Goal: Transaction & Acquisition: Book appointment/travel/reservation

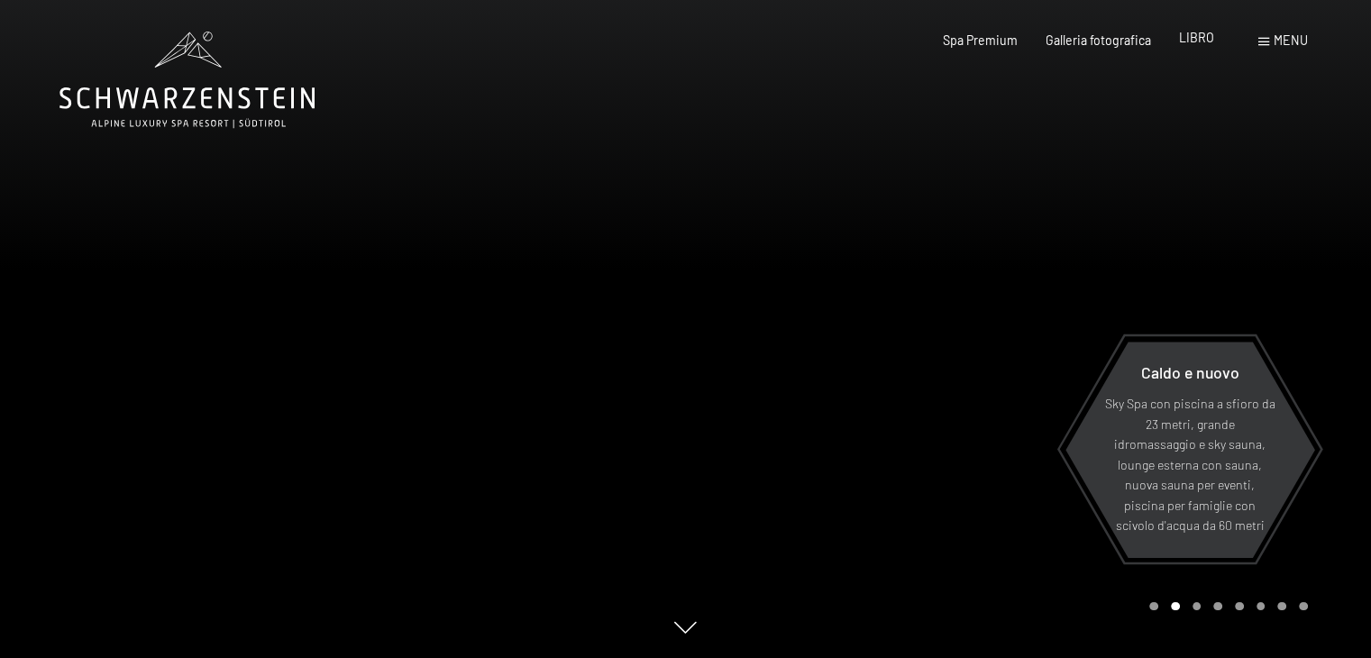
click at [1201, 44] on font "LIBRO" at bounding box center [1196, 37] width 35 height 15
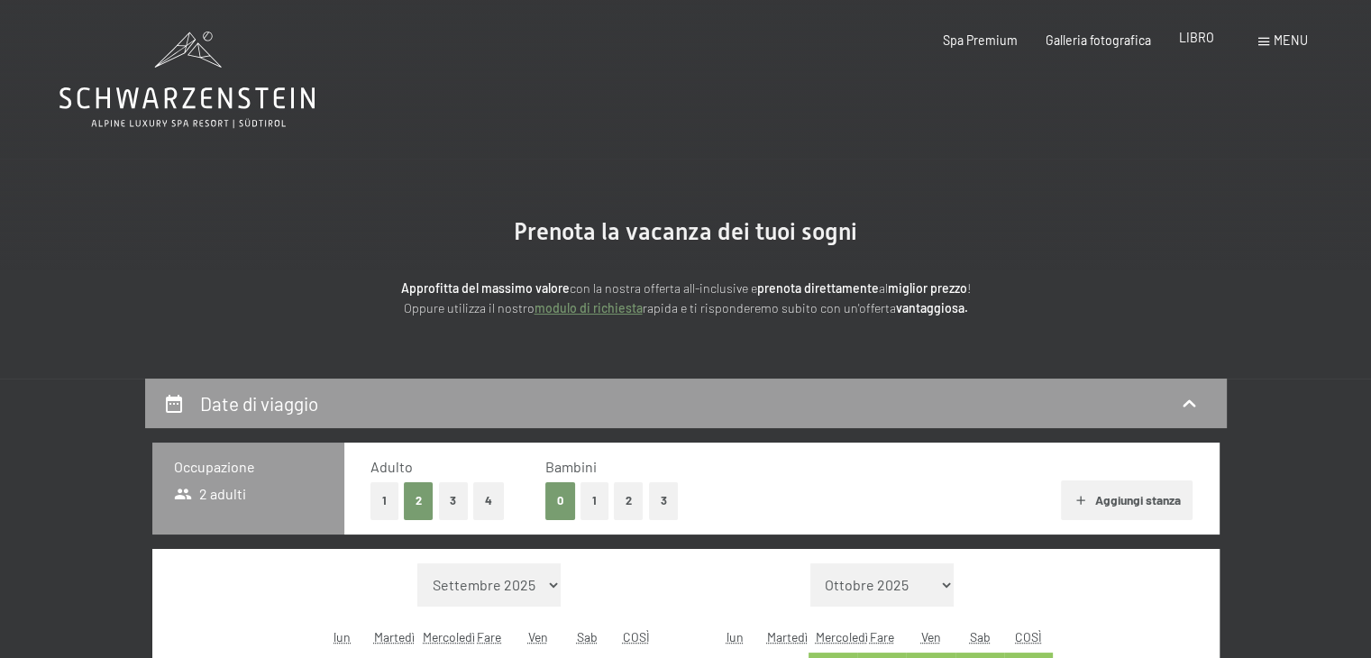
click at [1201, 40] on font "LIBRO" at bounding box center [1196, 37] width 35 height 15
click at [1095, 224] on div "Prenota la vacanza dei tuoi sogni Approfitta del massimo valore con la nostra o…" at bounding box center [686, 268] width 912 height 101
click at [1196, 407] on icon at bounding box center [1189, 404] width 22 height 22
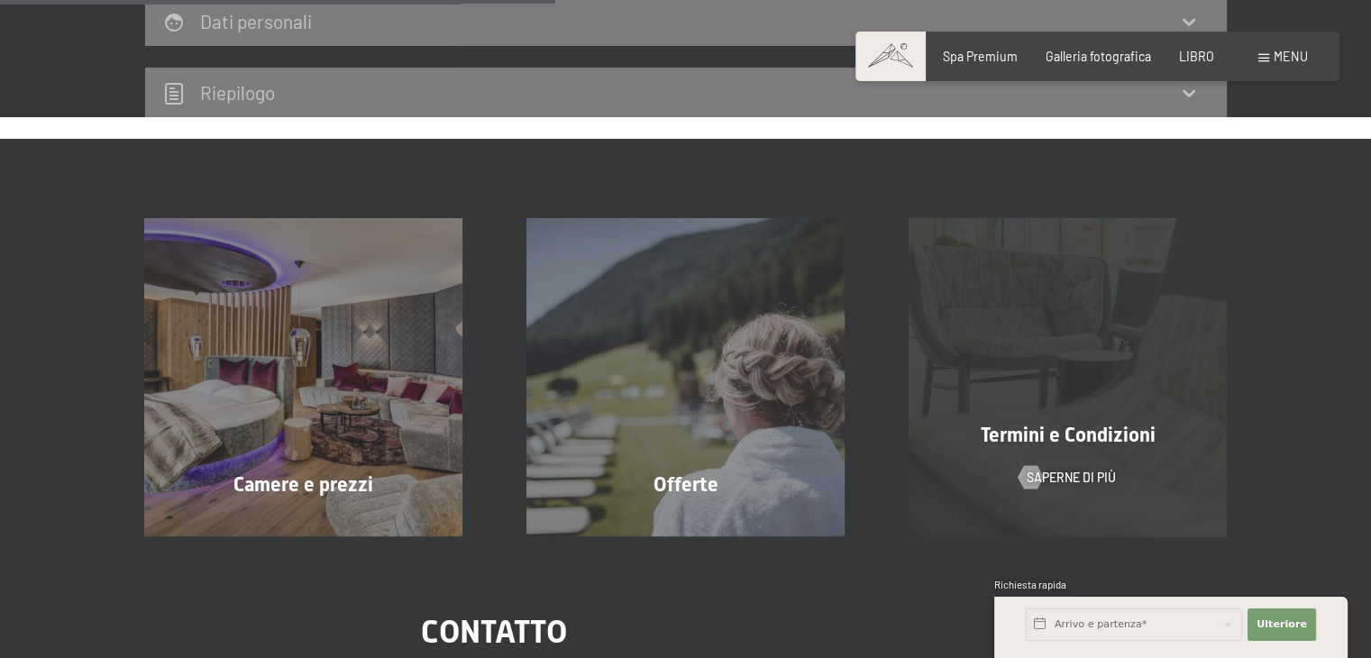
scroll to position [559, 0]
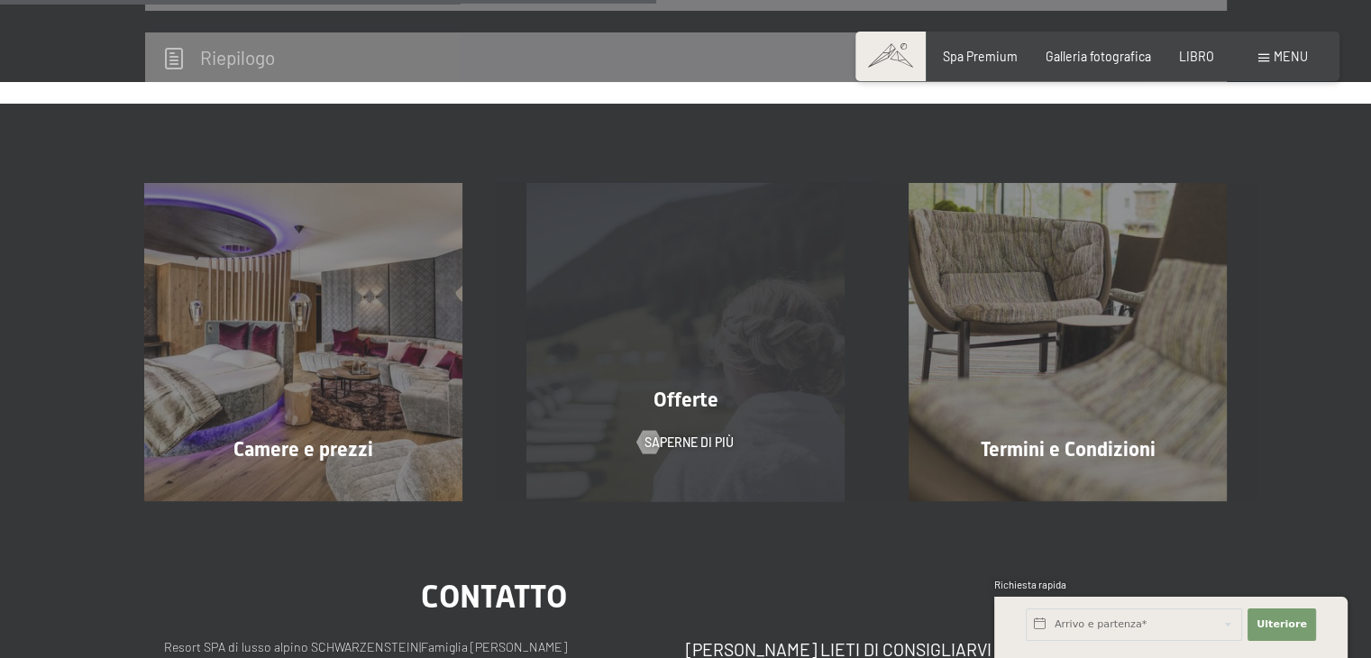
click at [613, 339] on div "Offerte Saperne di più" at bounding box center [686, 342] width 382 height 318
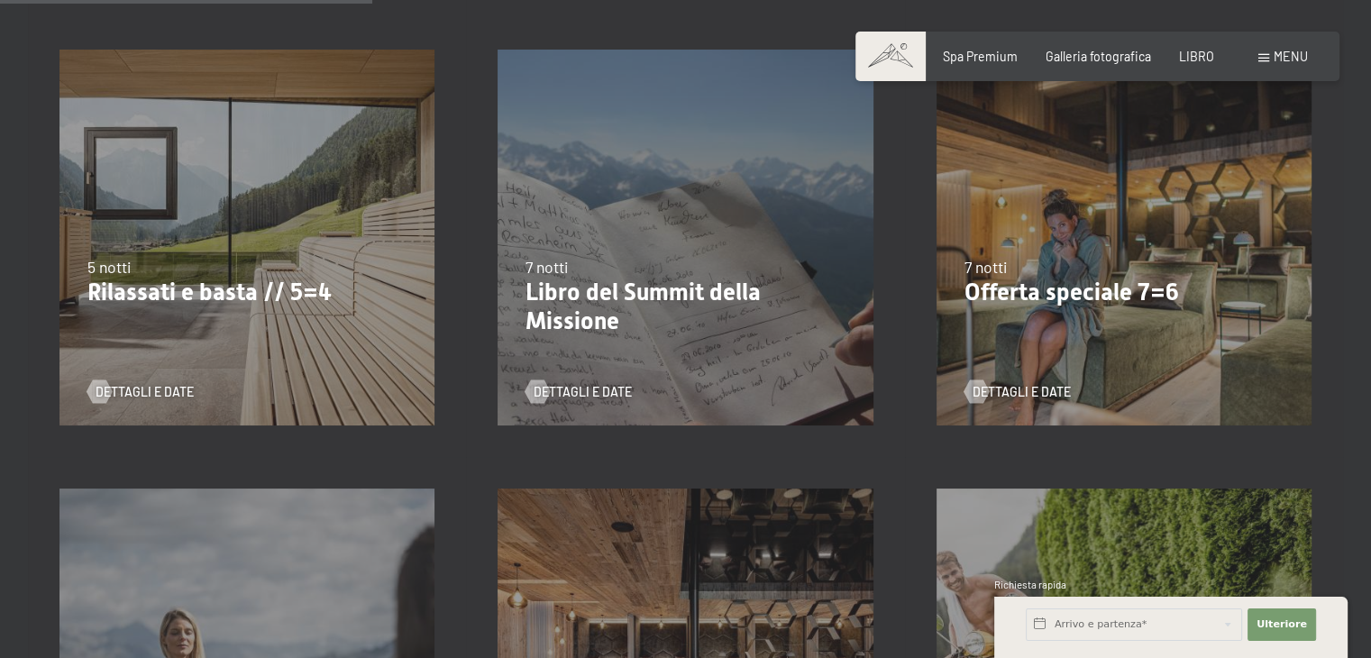
scroll to position [901, 0]
click at [1047, 382] on span "Dettagli e date" at bounding box center [1039, 391] width 98 height 18
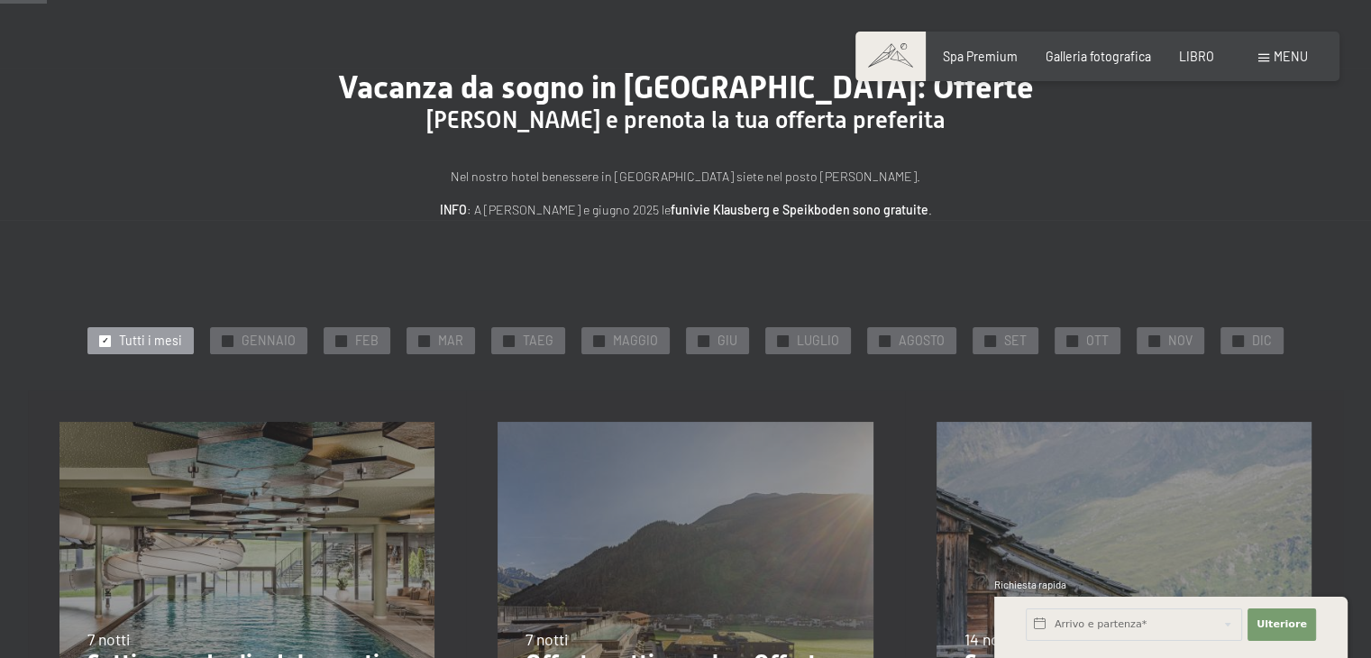
scroll to position [541, 0]
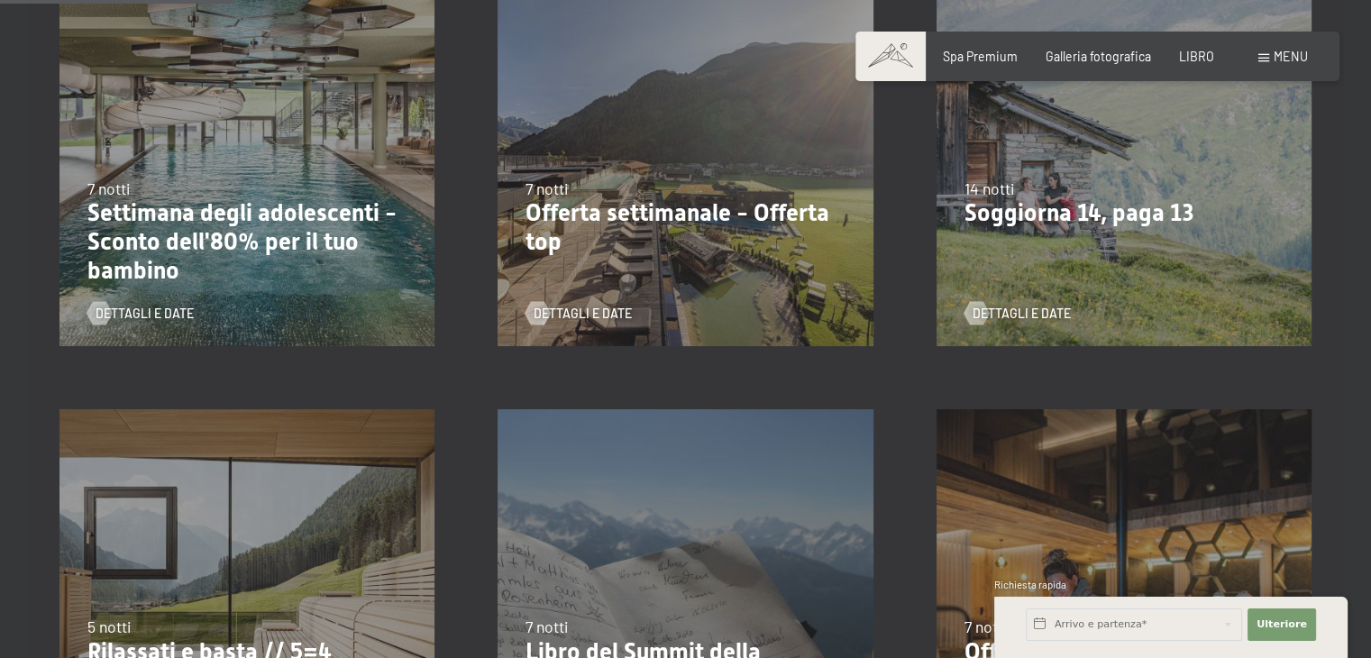
click at [703, 134] on div "31.08.2025–12.04.2026 14.05.–21.06.2026 27.06.2026–01.02.2027 7 notti Offerta s…" at bounding box center [685, 159] width 438 height 438
click at [621, 164] on div "31.08.2025–12.04.2026 14.05.–21.06.2026 27.06.2026–01.02.2027 7 notti Offerta s…" at bounding box center [685, 159] width 438 height 438
click at [590, 303] on div "Dettagli e date" at bounding box center [678, 301] width 307 height 41
click at [584, 315] on font "Dettagli e date" at bounding box center [601, 313] width 98 height 15
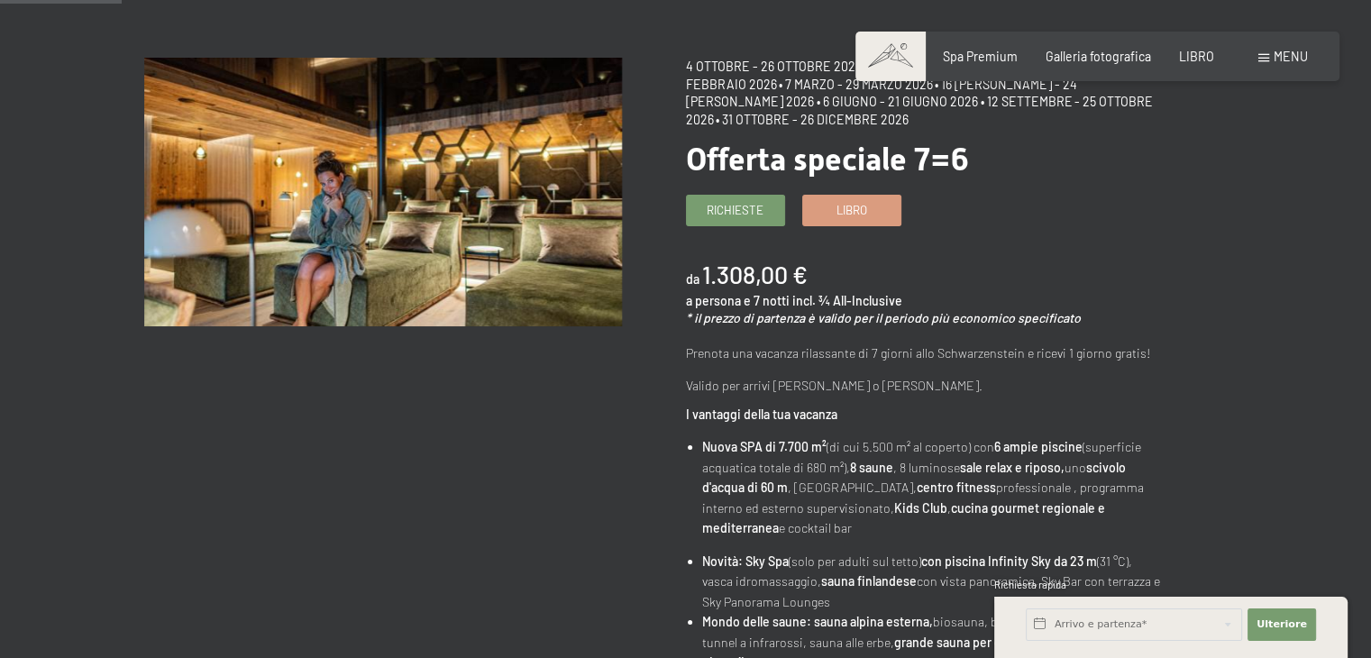
scroll to position [90, 0]
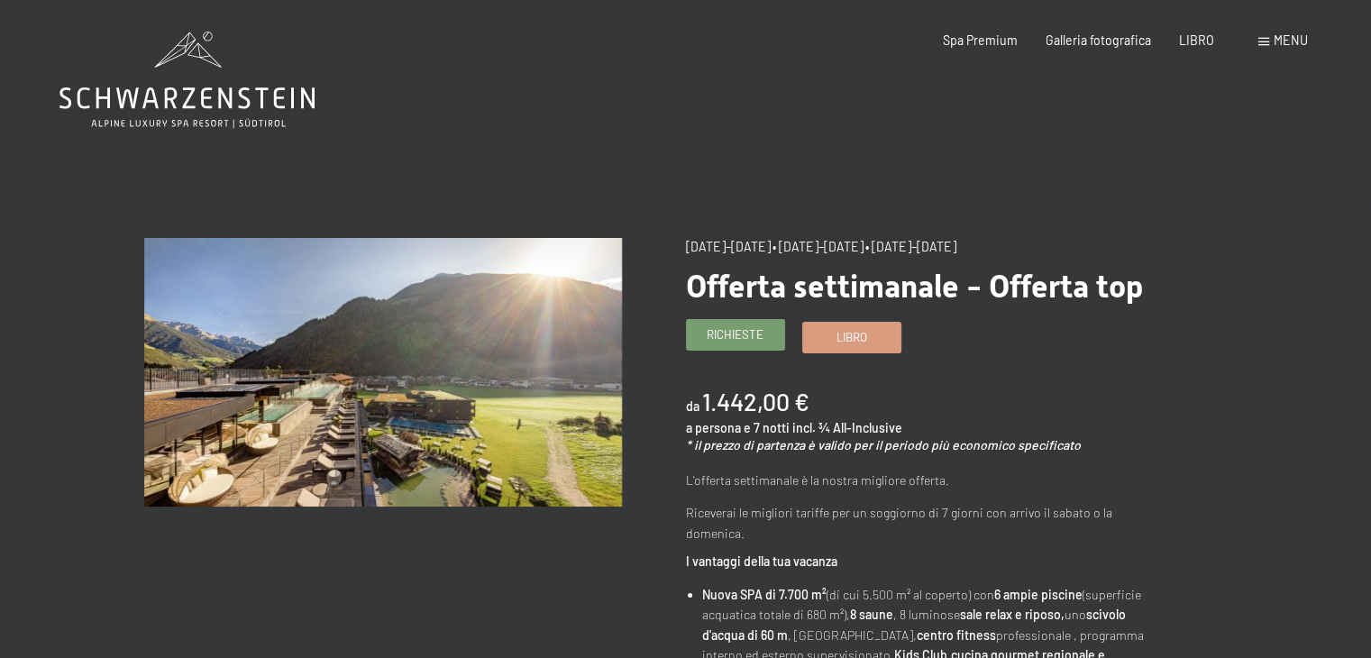
click at [730, 343] on link "Richieste" at bounding box center [735, 335] width 97 height 30
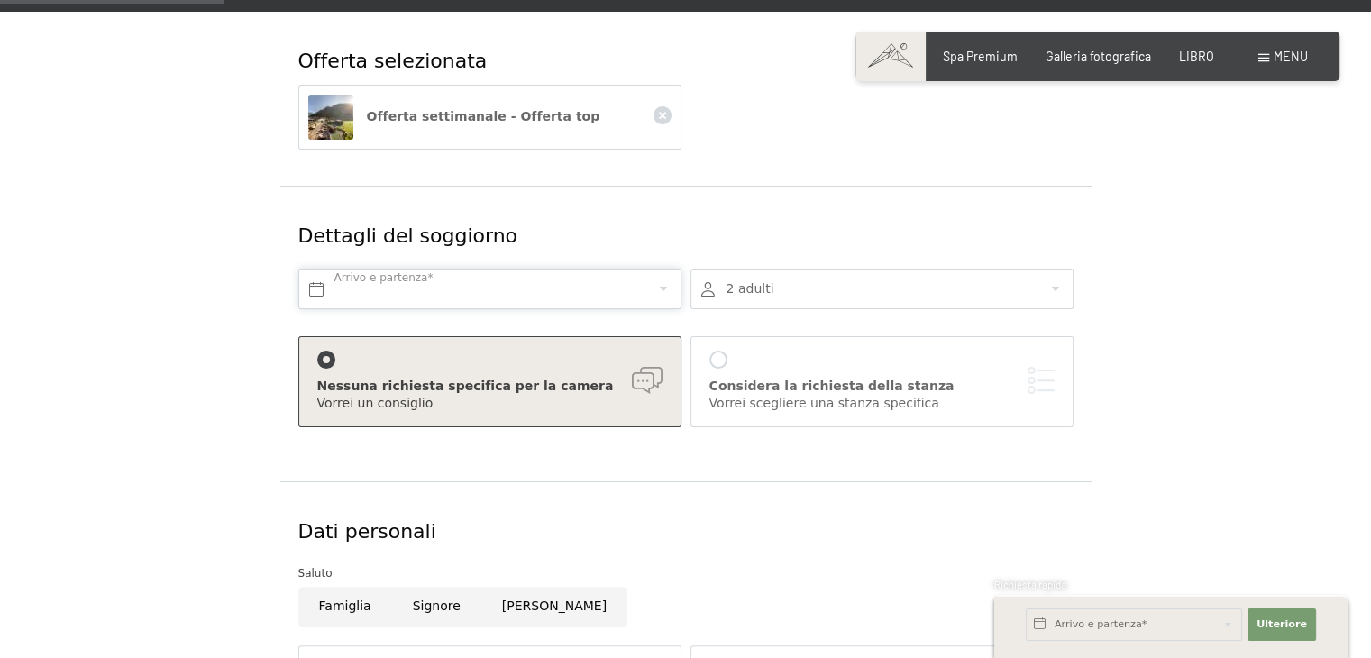
click at [500, 277] on input "text" at bounding box center [489, 289] width 383 height 41
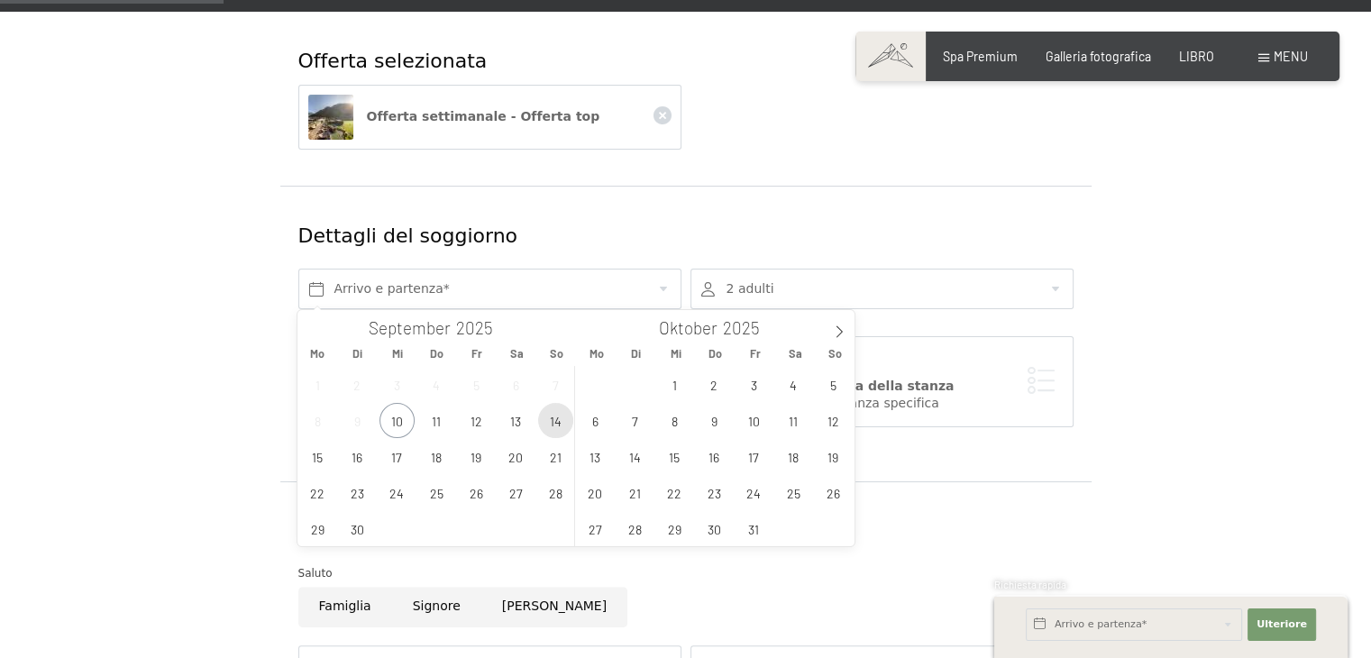
click at [553, 422] on span "14" at bounding box center [555, 420] width 35 height 35
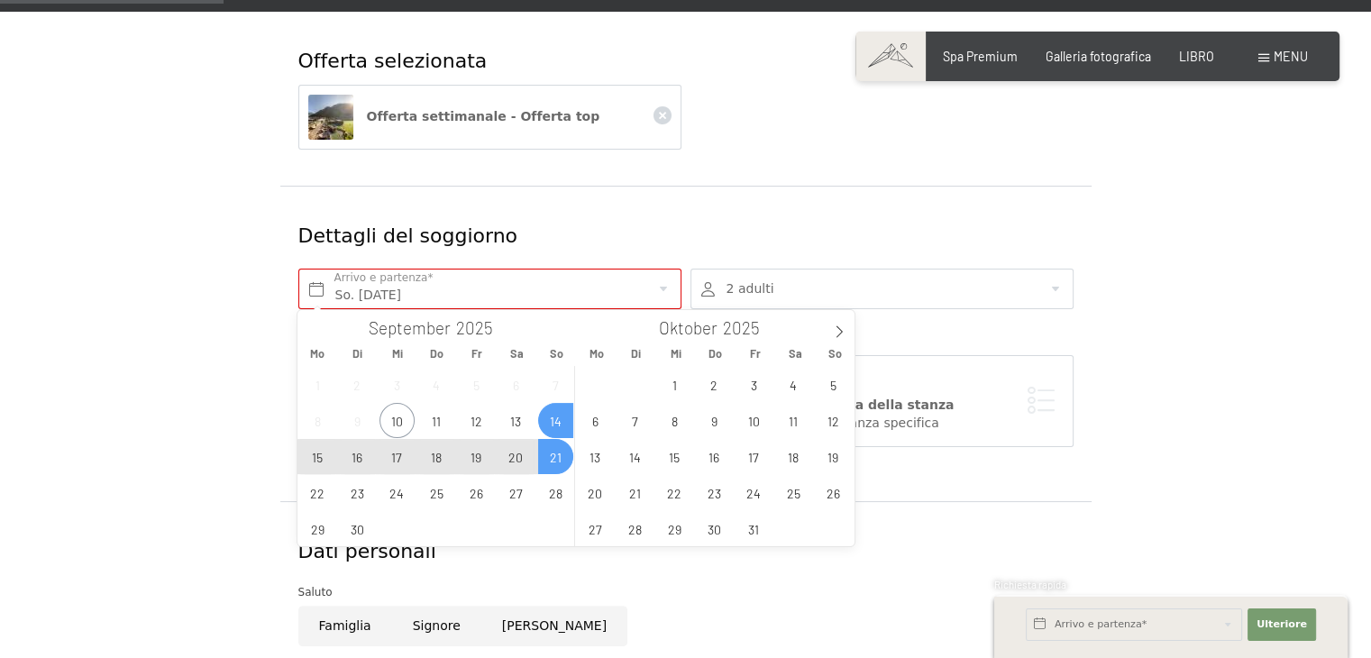
click at [553, 451] on span "21" at bounding box center [555, 456] width 35 height 35
type input "So. 14.09.2025 - So. 21.09.2025"
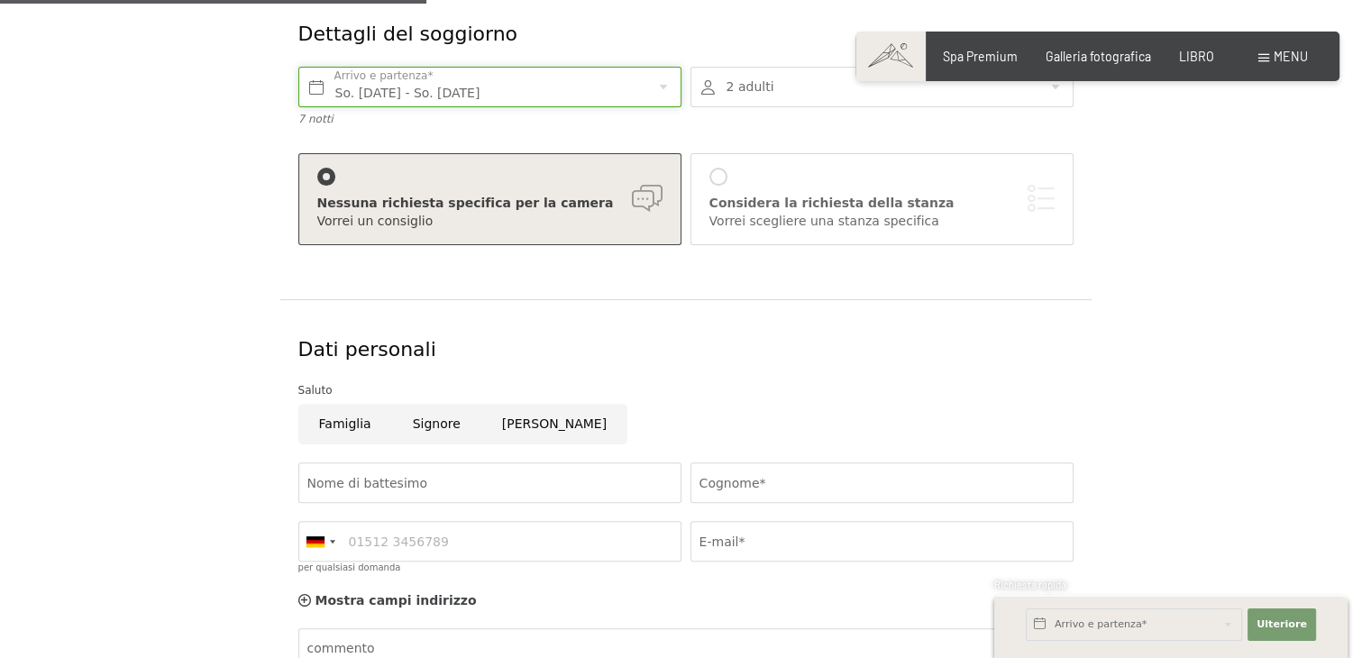
scroll to position [561, 0]
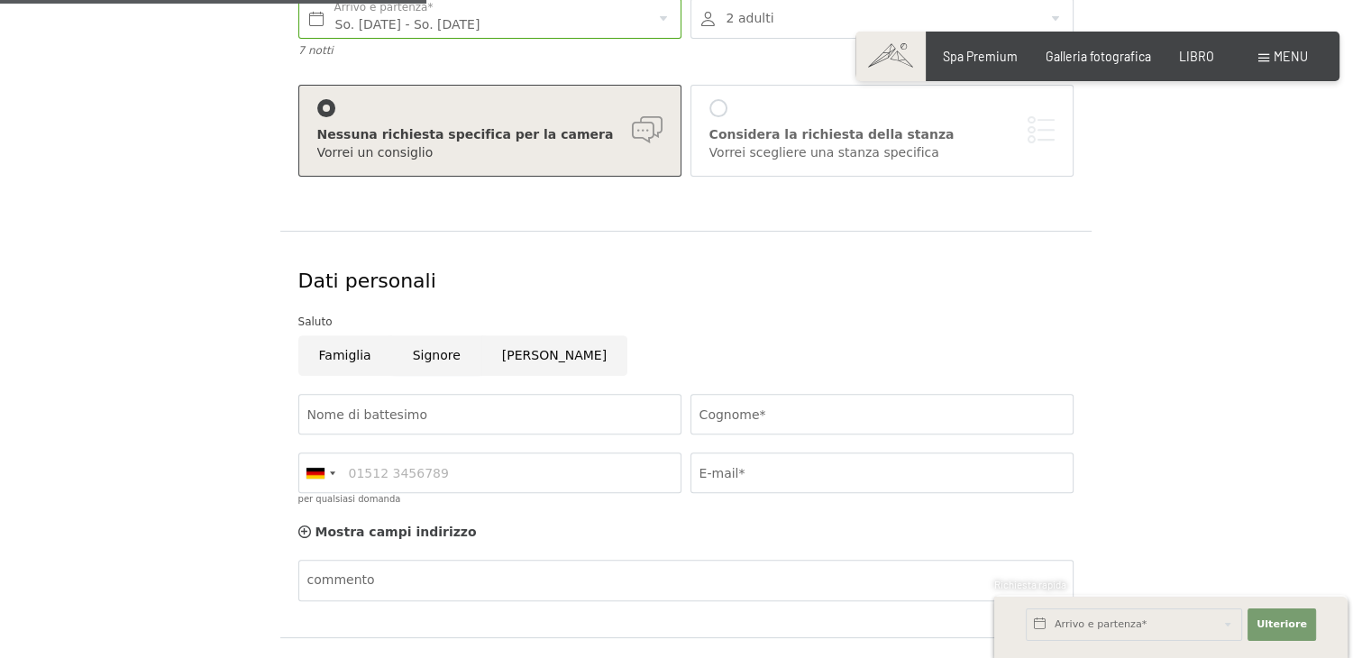
click at [430, 357] on input "Signore" at bounding box center [436, 355] width 89 height 41
radio input "true"
click at [428, 405] on input "Nome di battesimo" at bounding box center [489, 414] width 383 height 41
type input "Fabio"
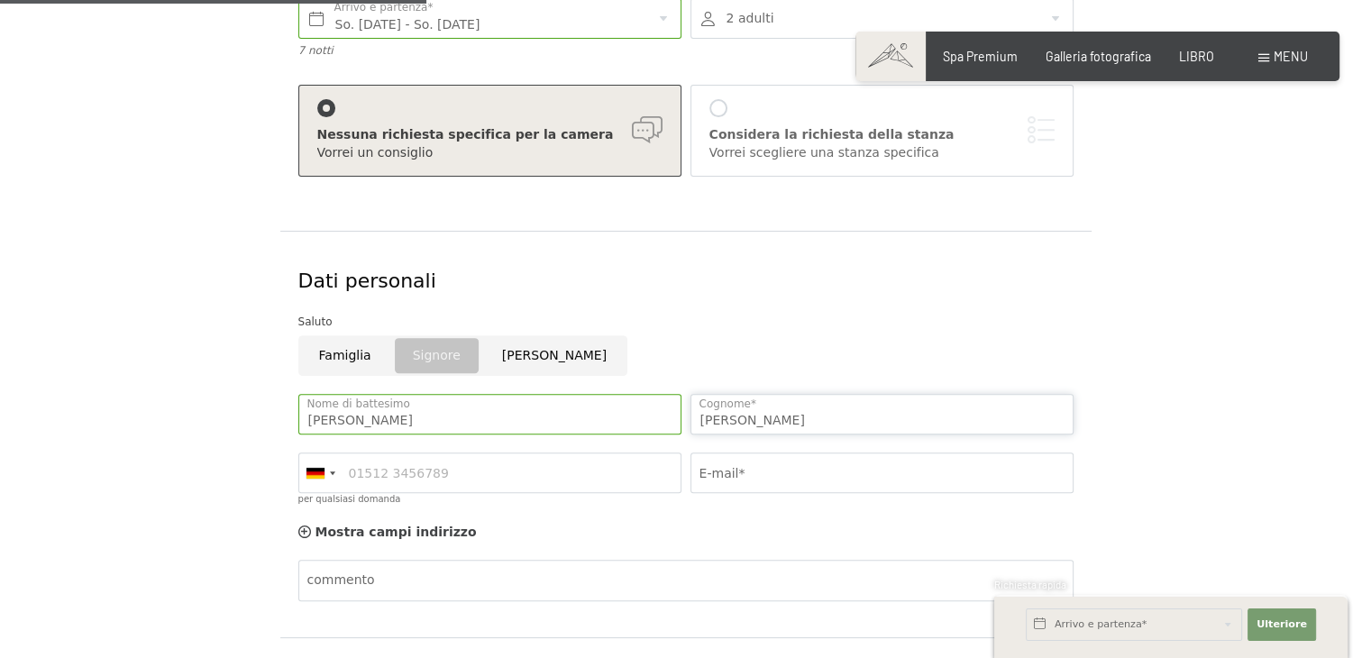
type input "Fanetti"
click at [321, 477] on div at bounding box center [319, 472] width 41 height 39
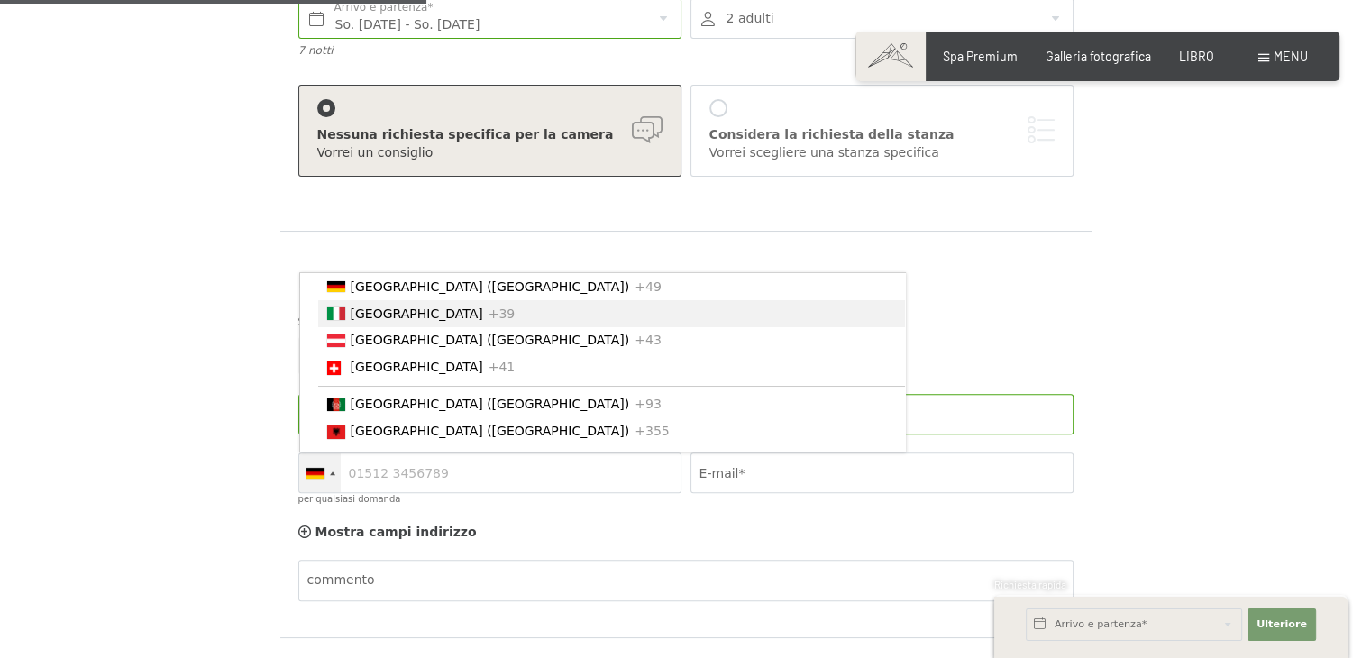
click at [488, 312] on font "+39" at bounding box center [501, 313] width 27 height 14
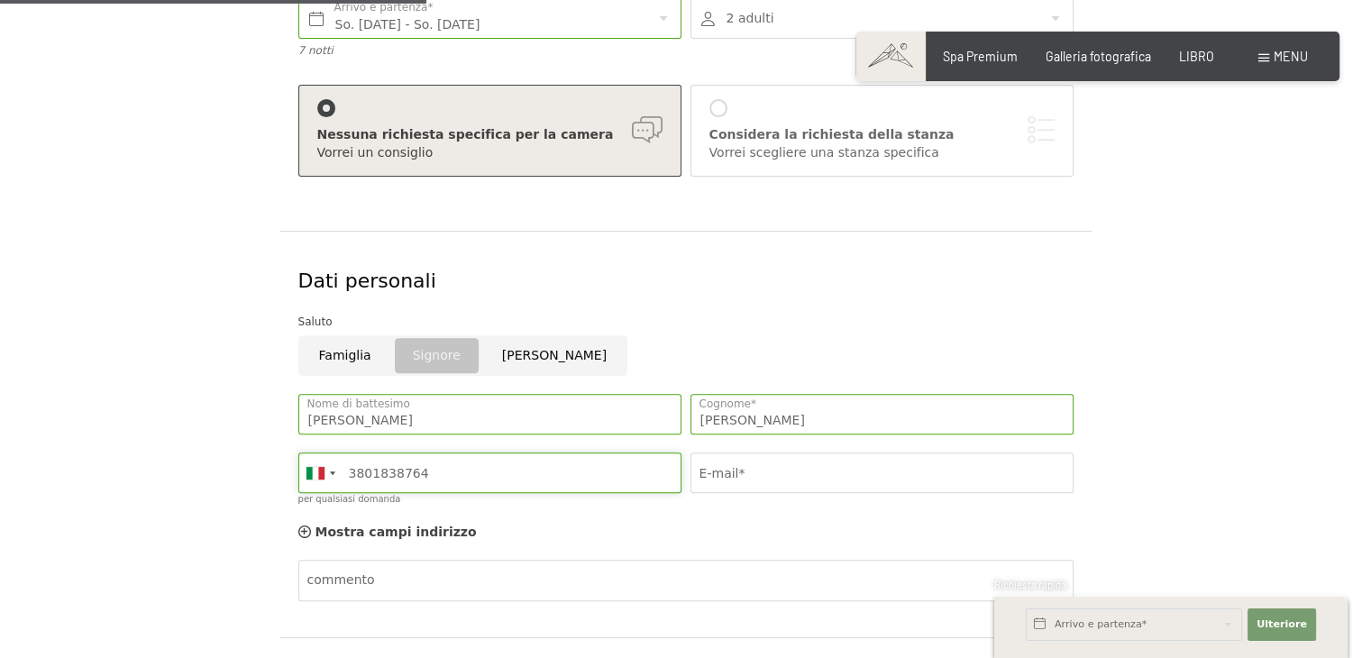
type input "3801838764"
click at [851, 459] on input "E-mail*" at bounding box center [881, 472] width 383 height 41
type input "barbara.pagani91@gmail.com"
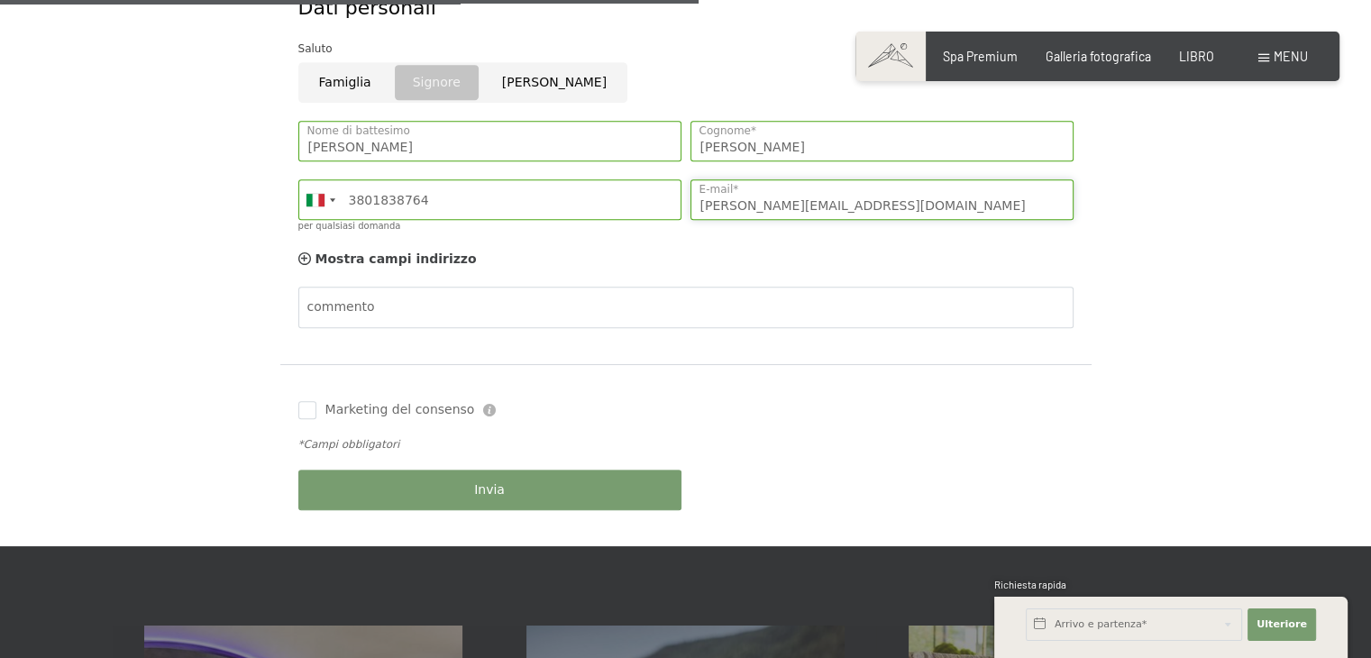
scroll to position [921, 0]
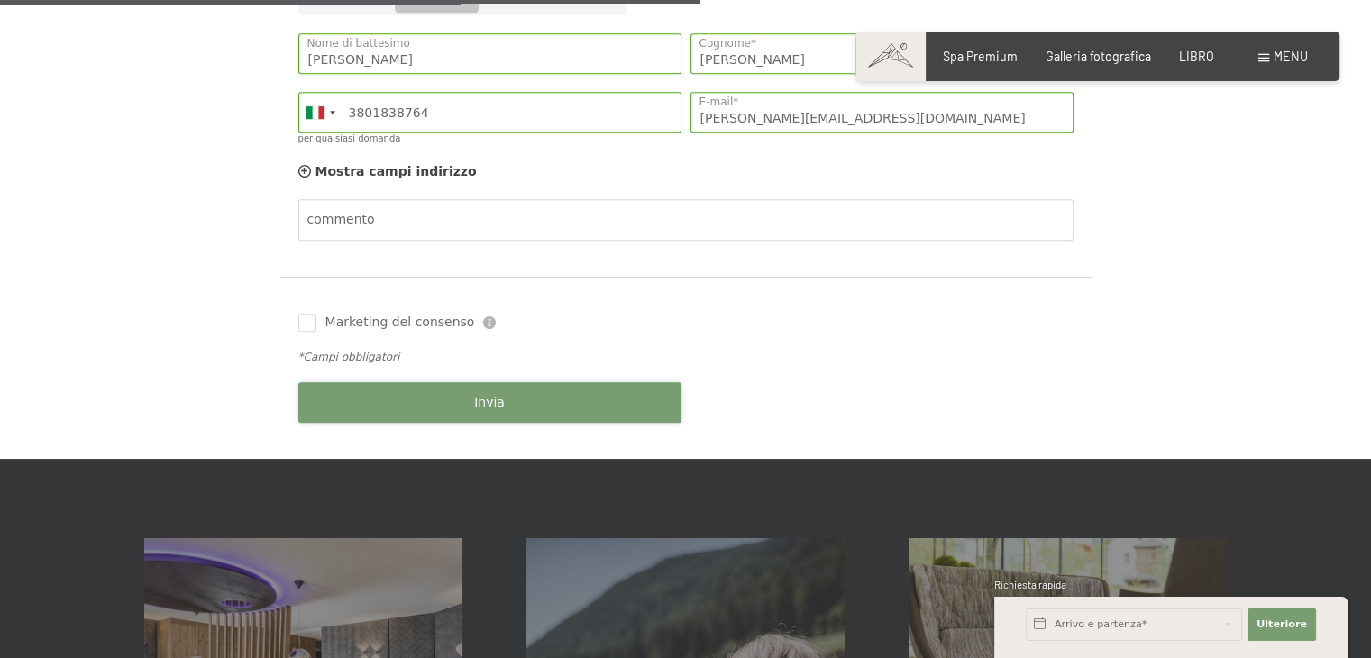
click at [418, 396] on button "Invia" at bounding box center [489, 402] width 383 height 41
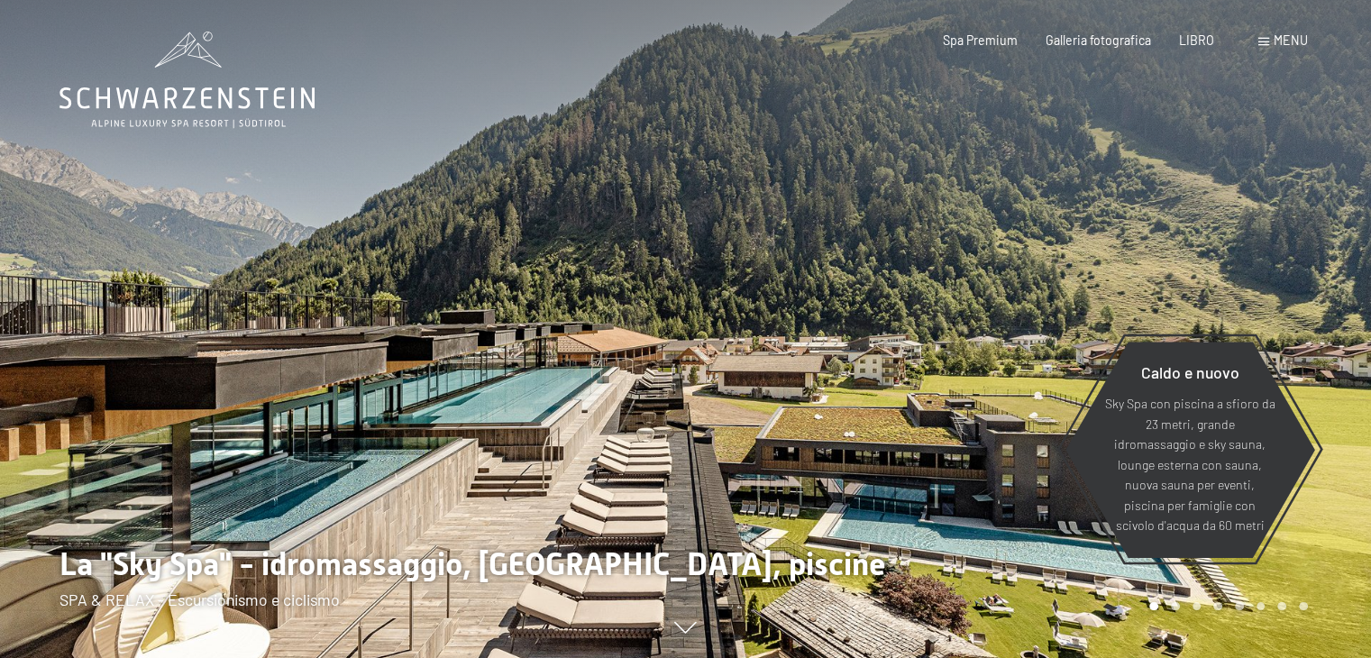
click at [900, 232] on div at bounding box center [1029, 329] width 686 height 658
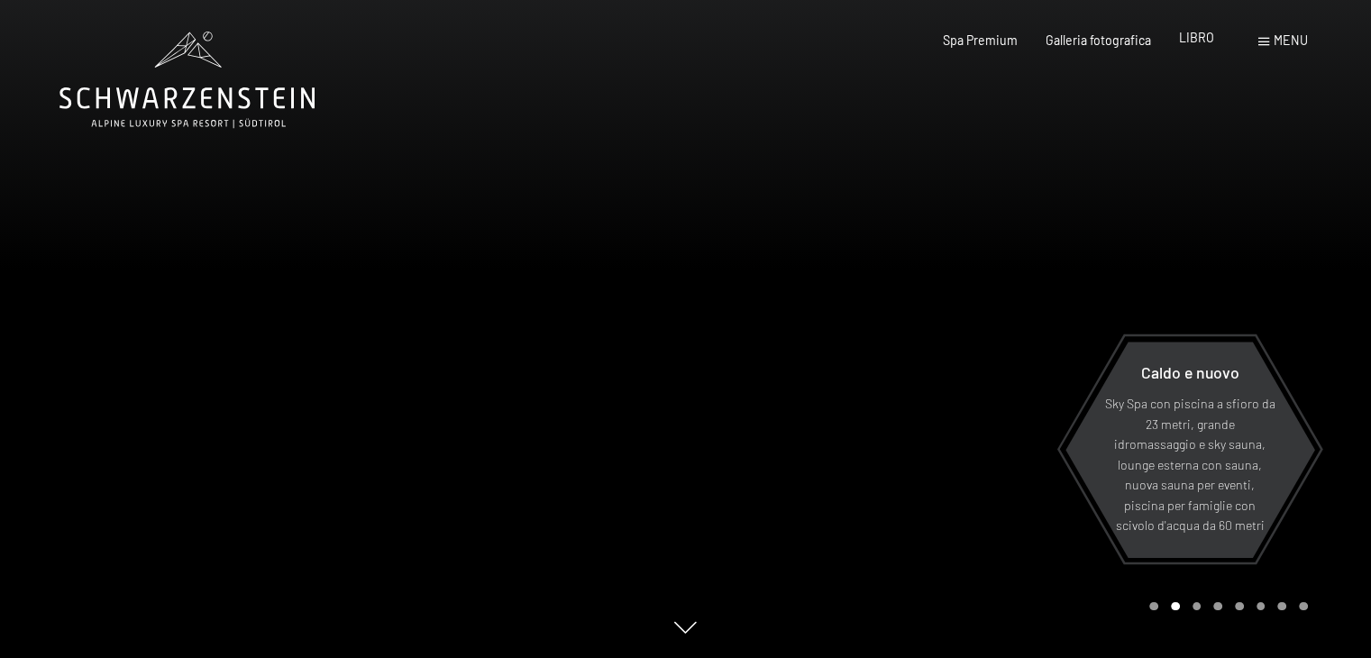
click at [1190, 44] on font "LIBRO" at bounding box center [1196, 37] width 35 height 15
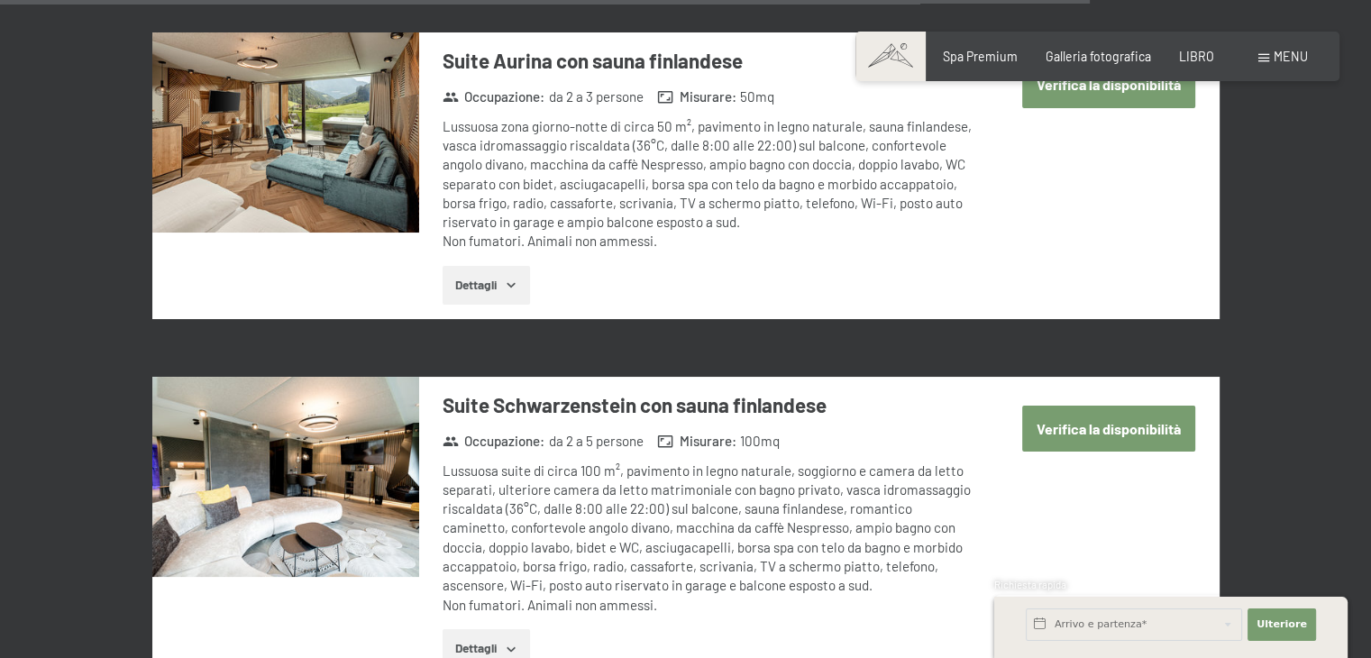
scroll to position [4736, 0]
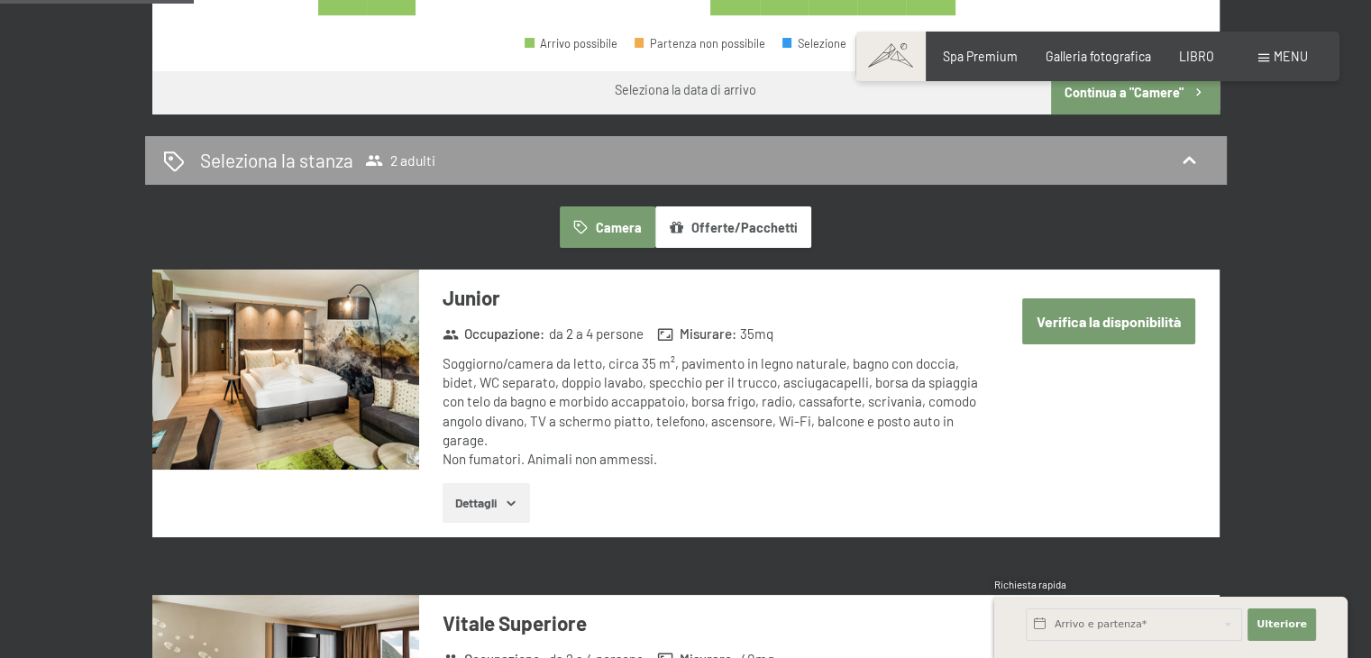
click at [1079, 326] on font "Verifica la disponibilità" at bounding box center [1108, 321] width 144 height 17
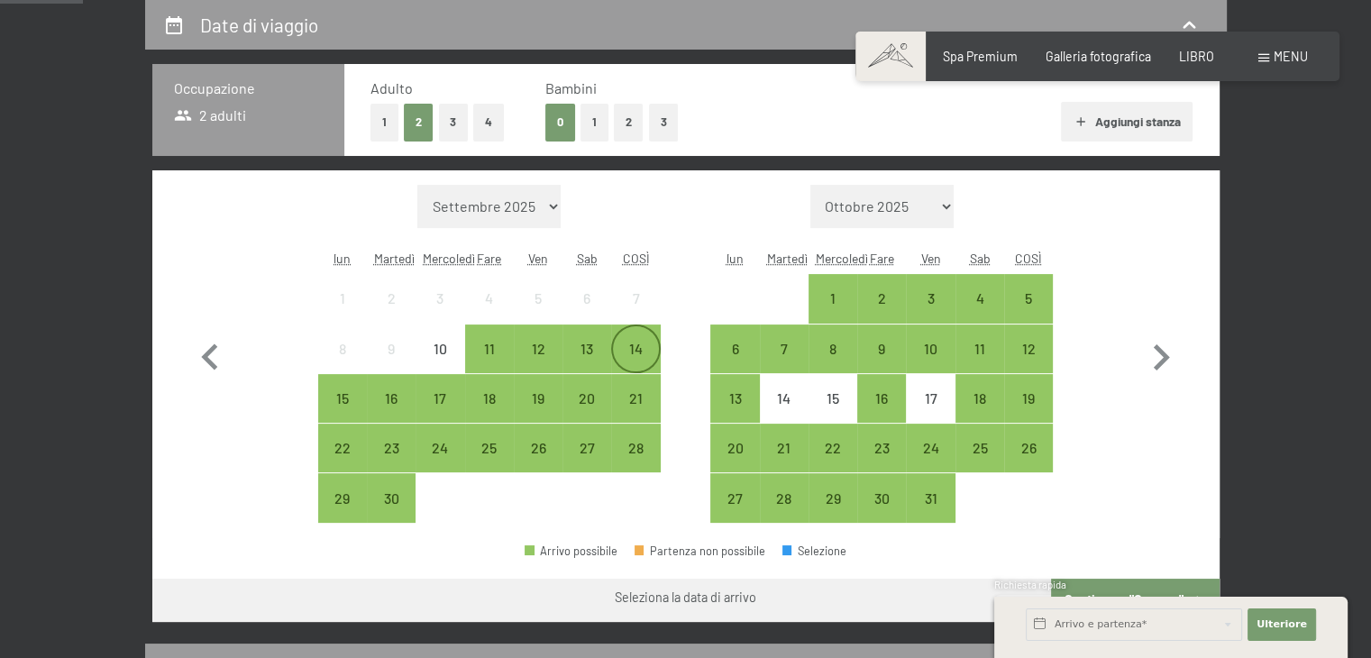
click at [627, 351] on div "14" at bounding box center [635, 364] width 45 height 45
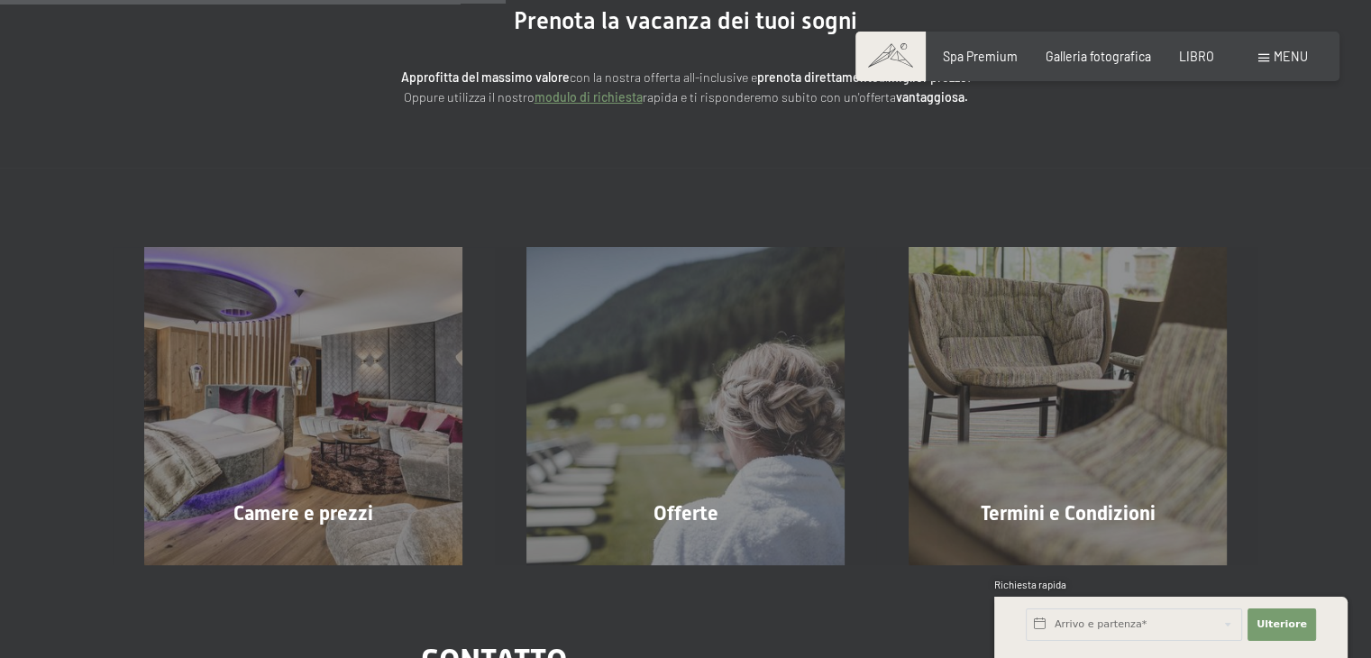
scroll to position [0, 0]
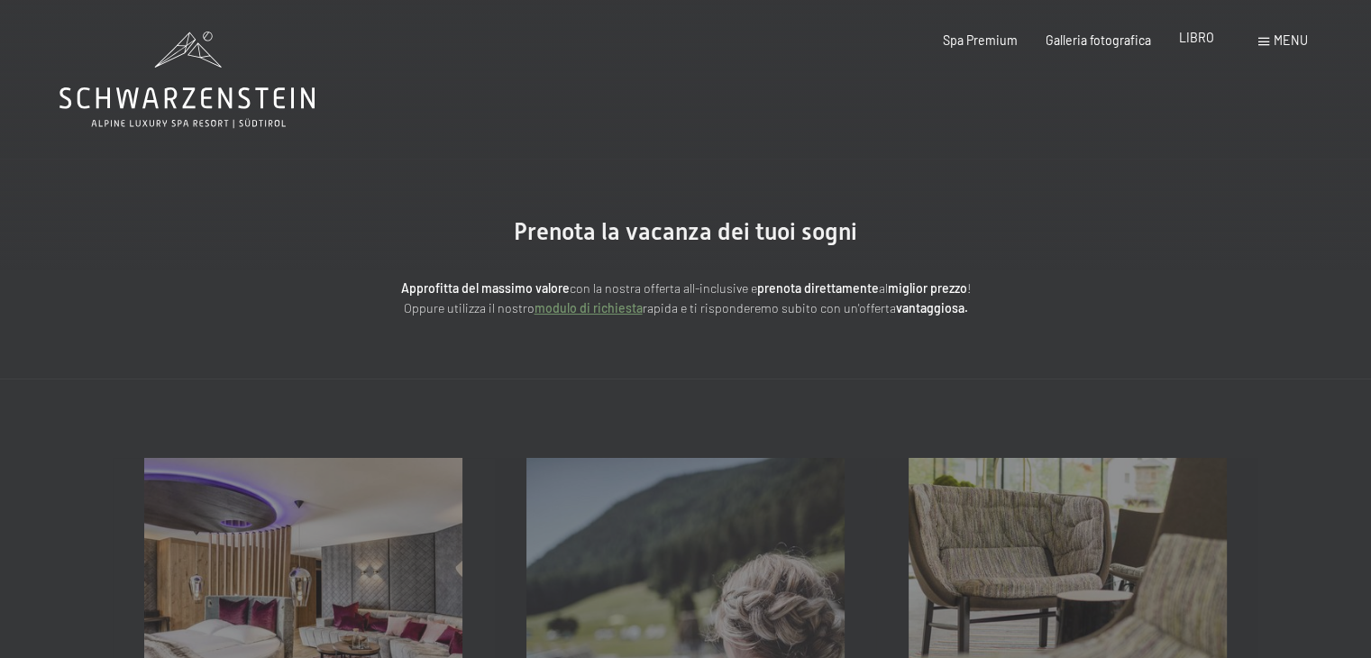
click at [1201, 41] on font "LIBRO" at bounding box center [1196, 37] width 35 height 15
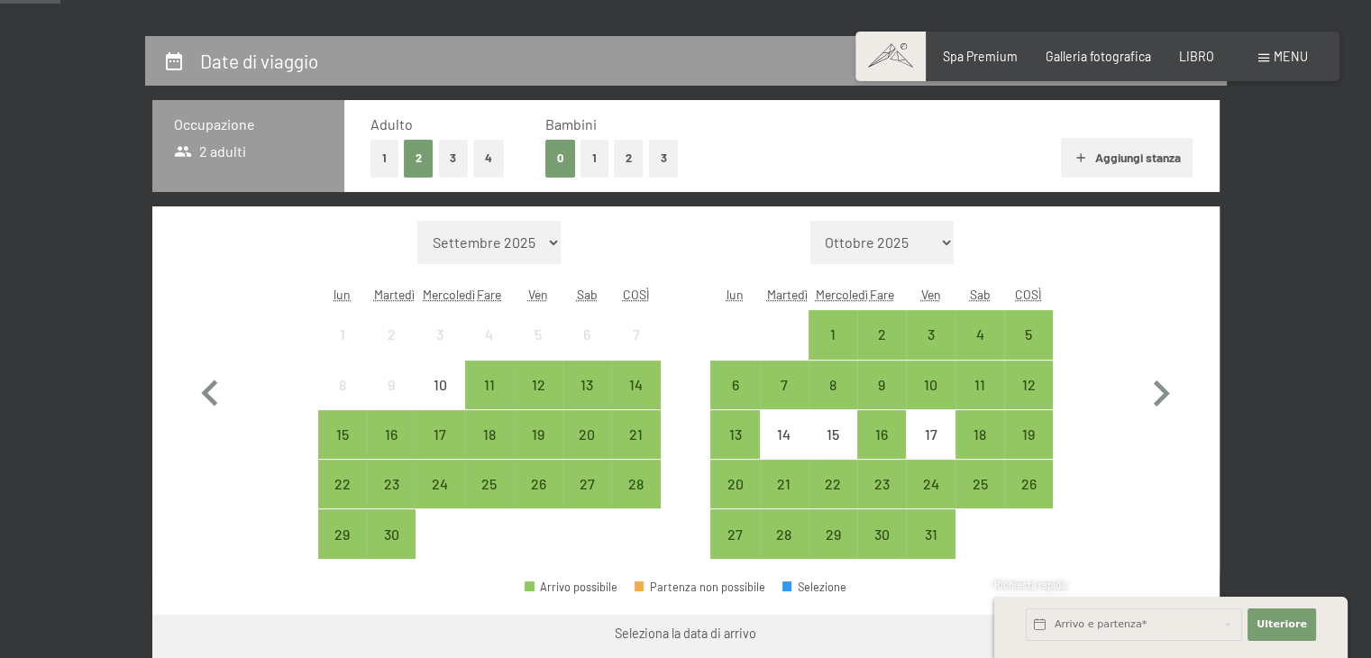
scroll to position [270, 0]
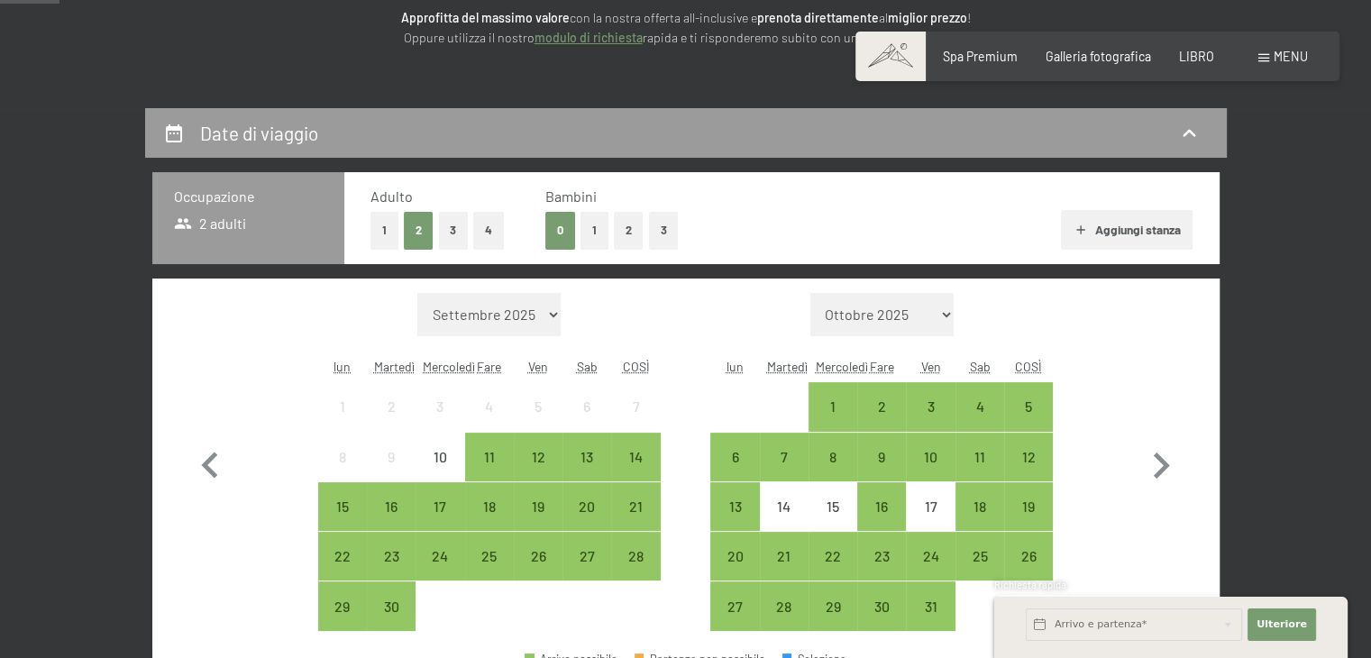
click at [1139, 225] on font "Aggiungi stanza" at bounding box center [1138, 229] width 86 height 15
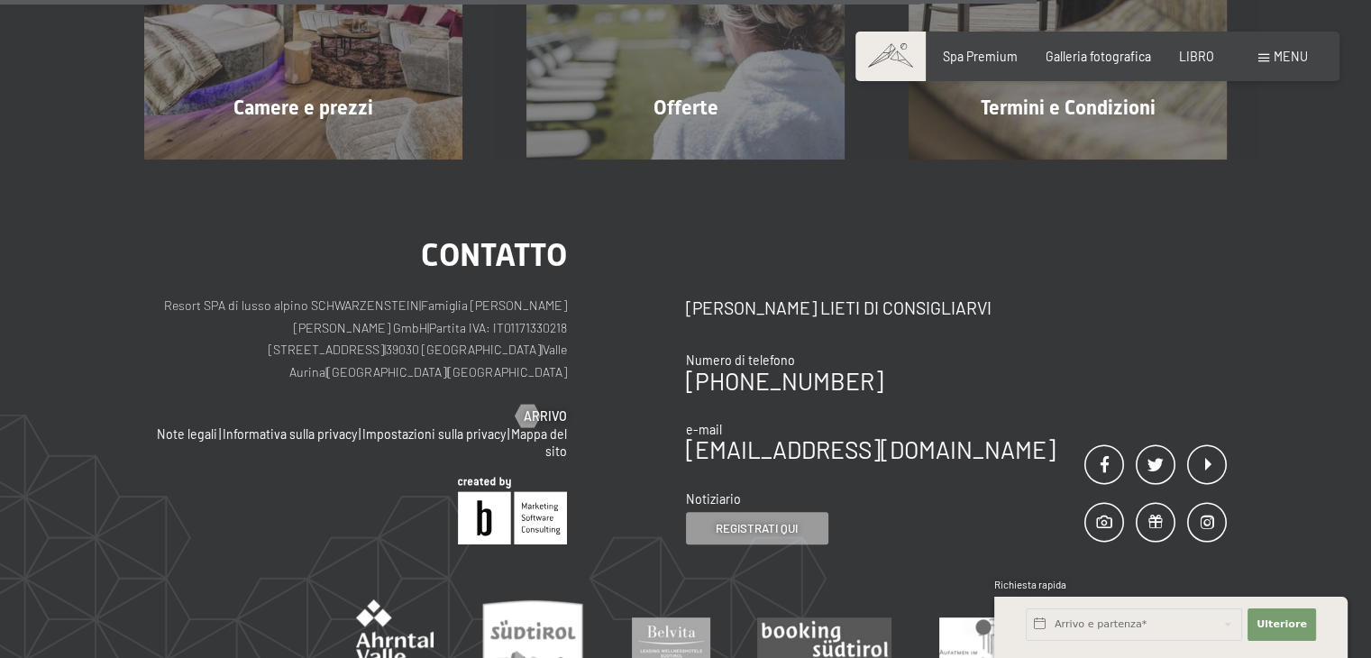
scroll to position [613, 0]
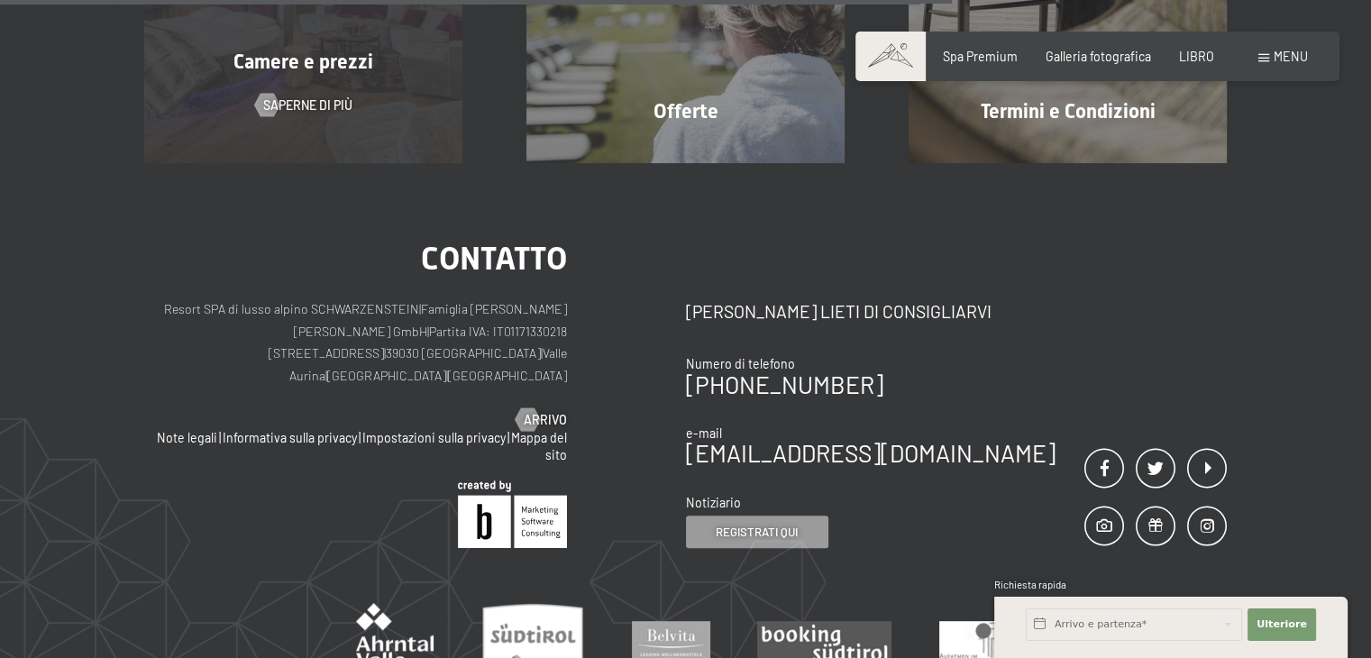
click at [314, 96] on div "Camere e prezzi Saperne di più" at bounding box center [304, 4] width 382 height 318
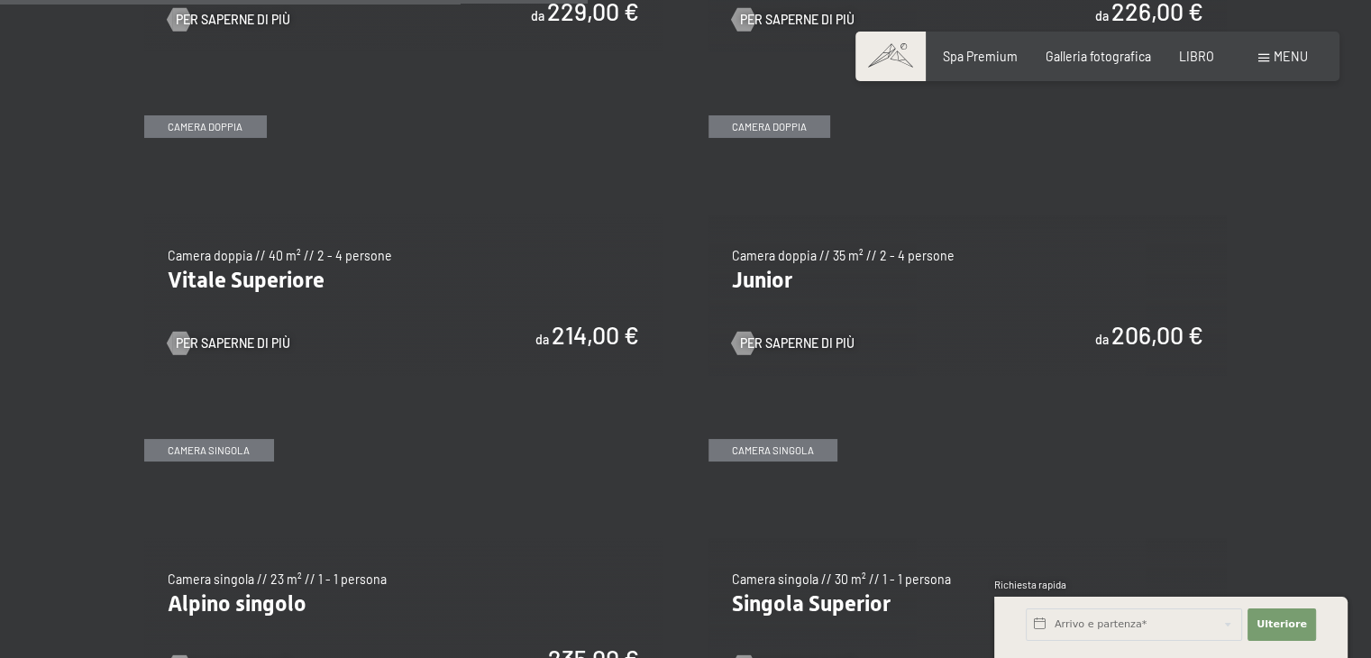
scroll to position [2343, 0]
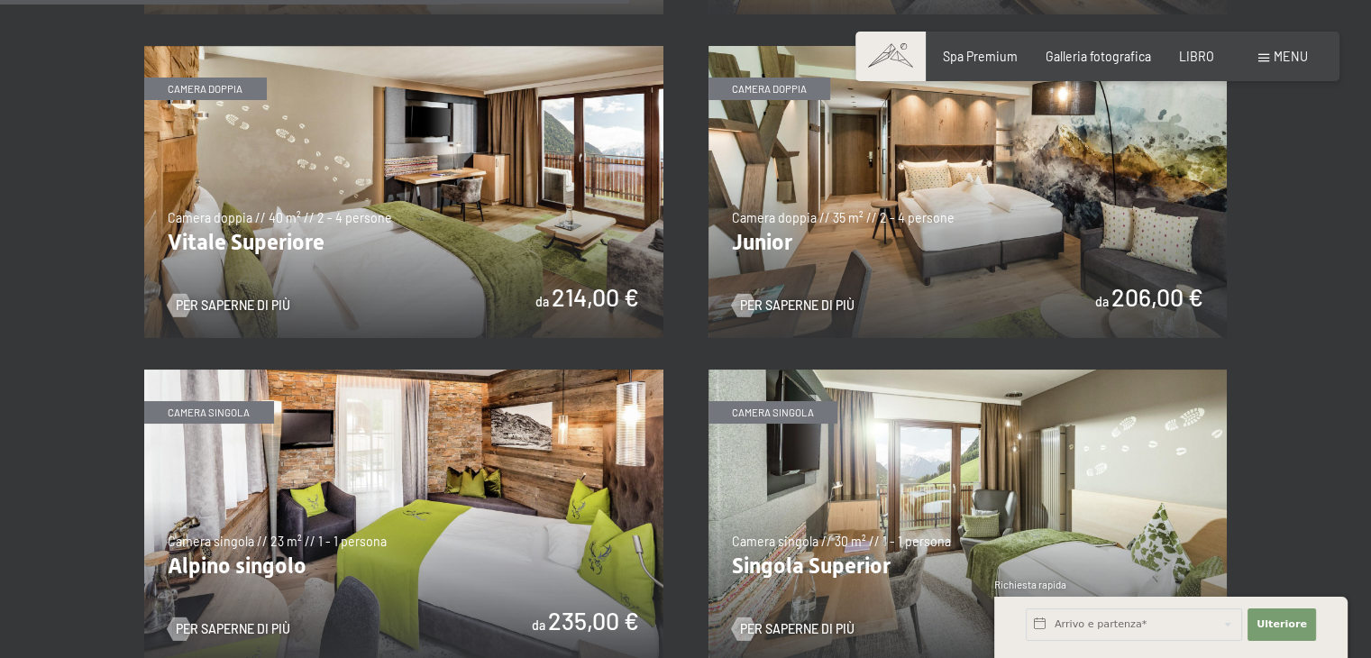
click at [853, 259] on img at bounding box center [967, 192] width 519 height 292
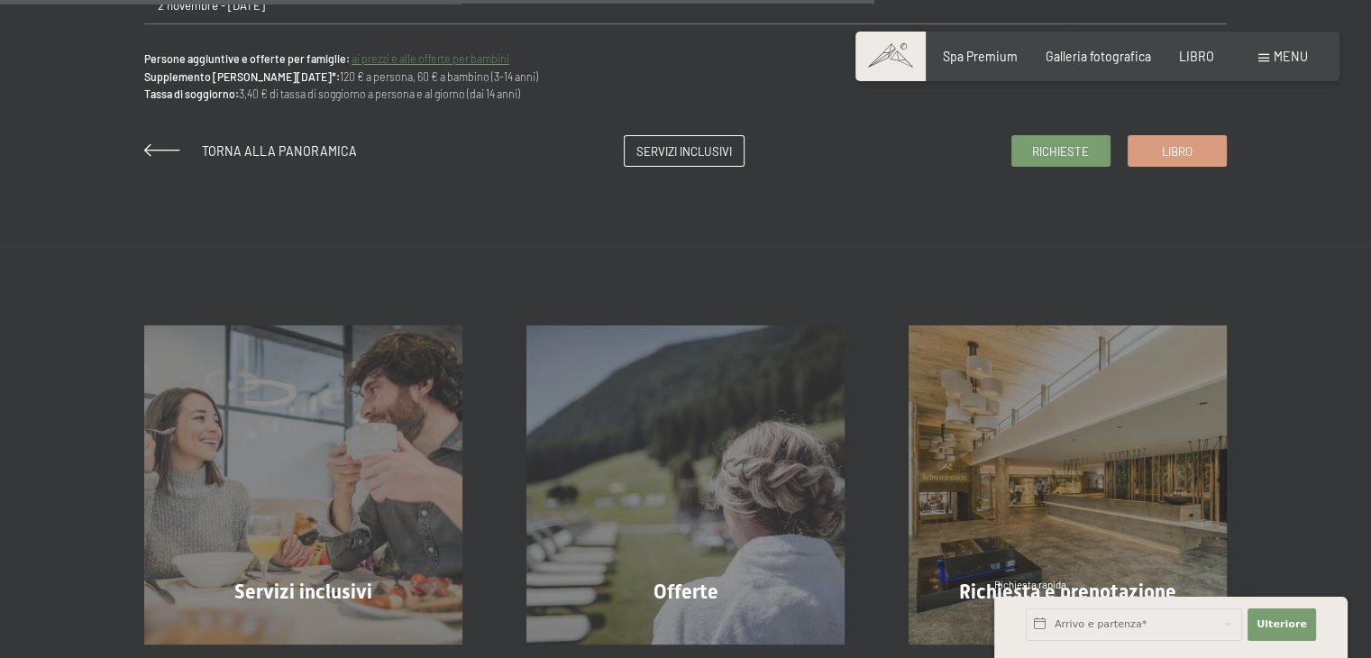
scroll to position [1442, 0]
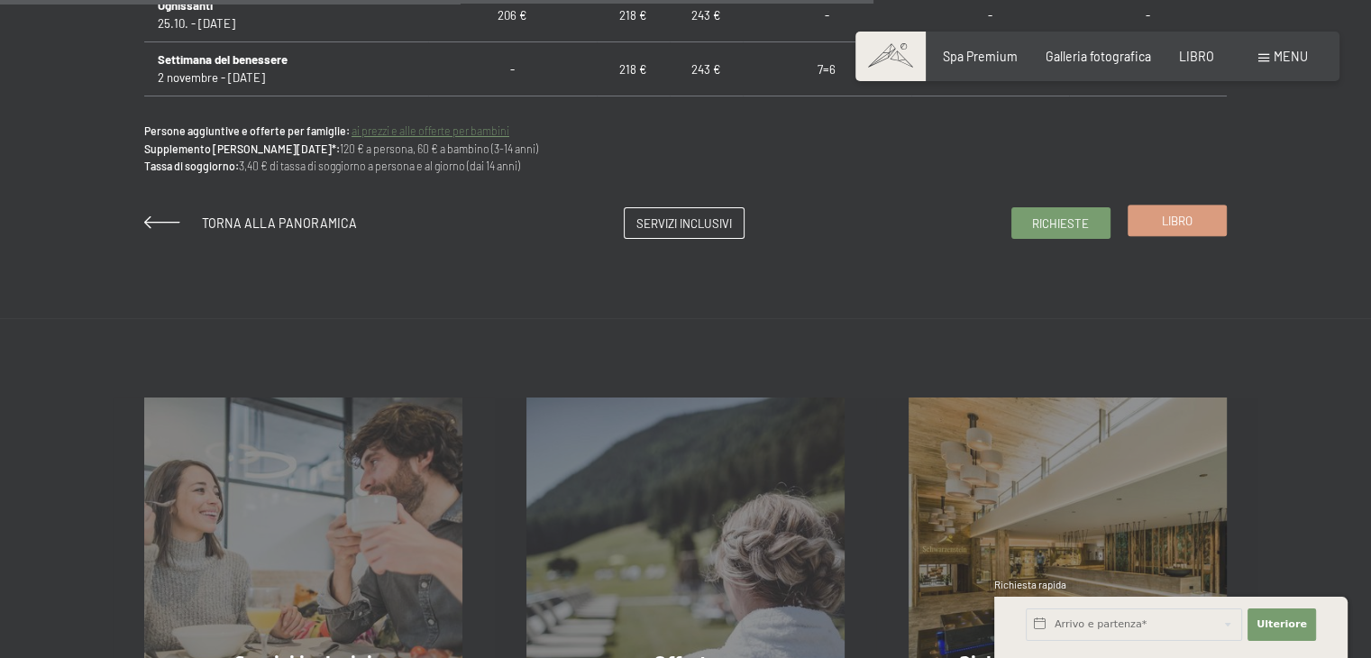
click at [1191, 222] on font "Libro" at bounding box center [1177, 221] width 31 height 14
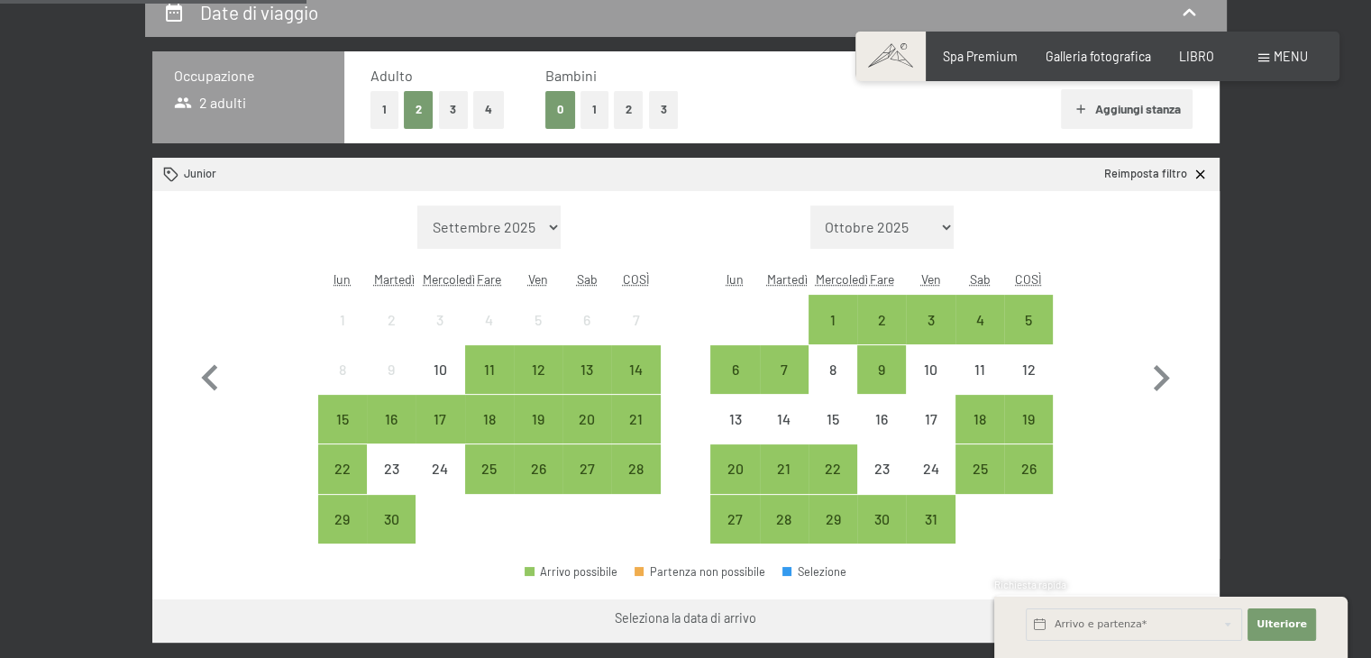
scroll to position [451, 0]
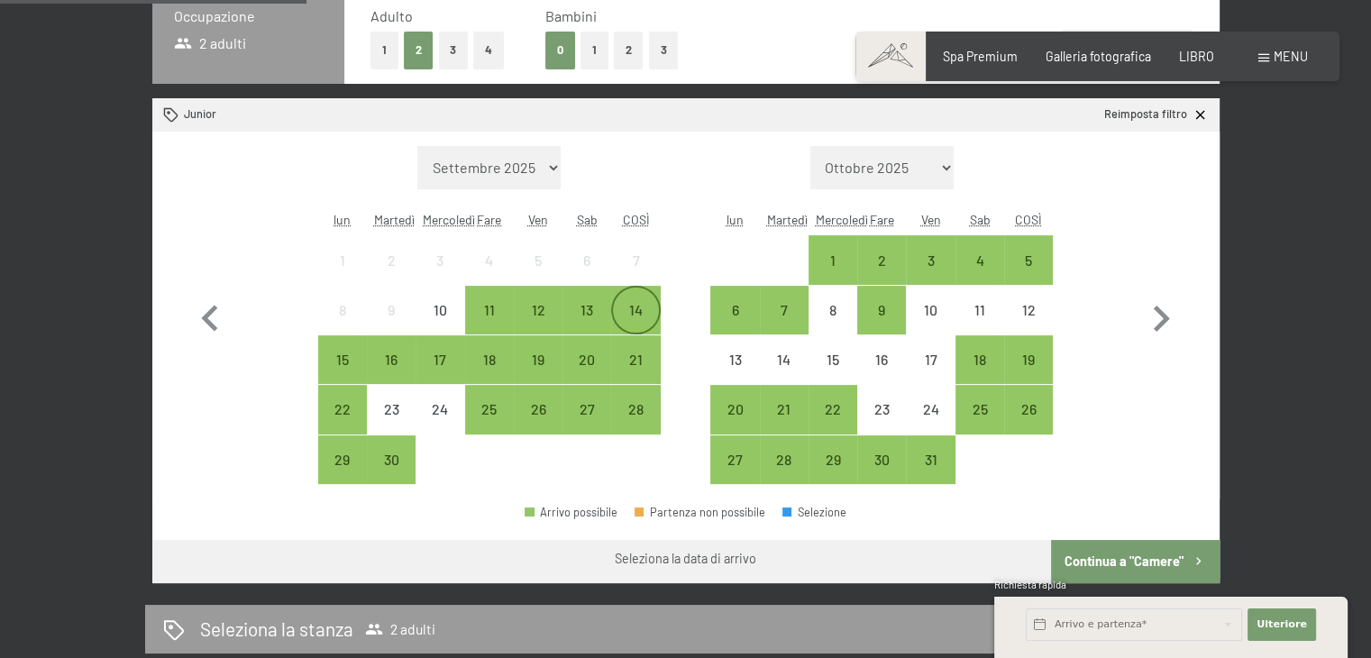
click at [631, 316] on font "14" at bounding box center [636, 309] width 14 height 17
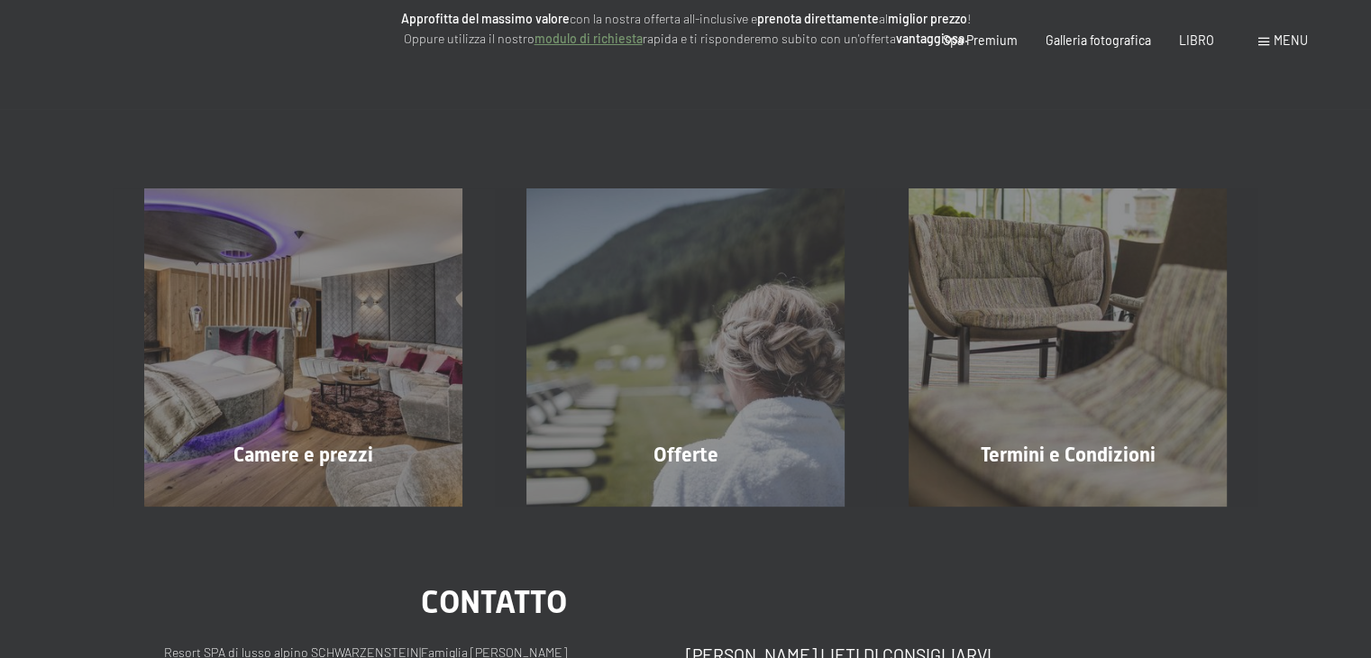
scroll to position [0, 0]
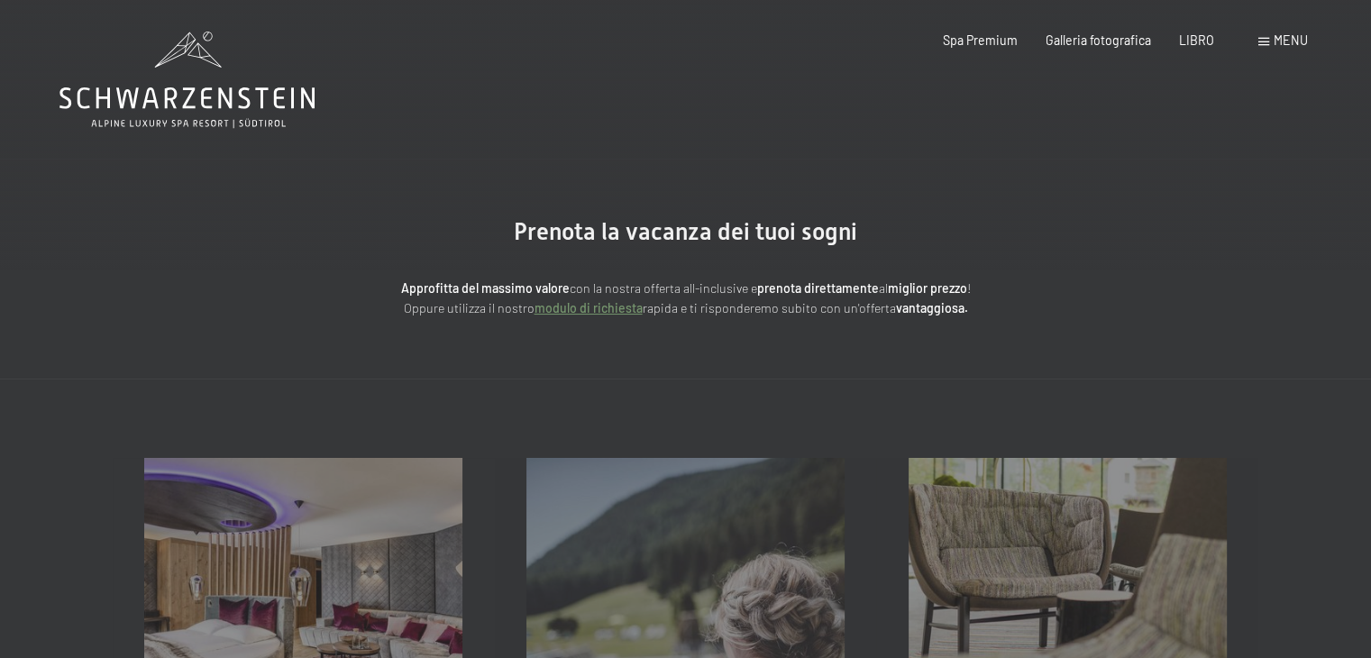
click at [629, 343] on section "Prenota la vacanza dei tuoi sogni Approfitta del massimo valore con la nostra o…" at bounding box center [685, 269] width 1371 height 220
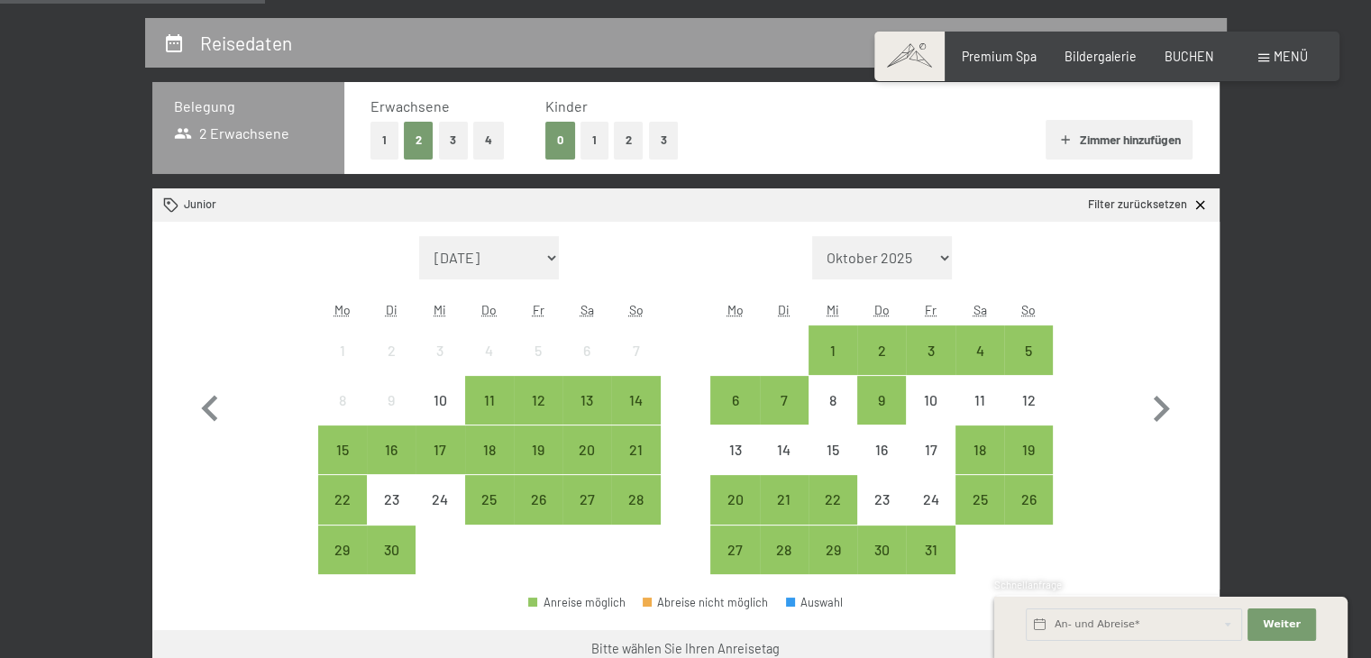
scroll to position [451, 0]
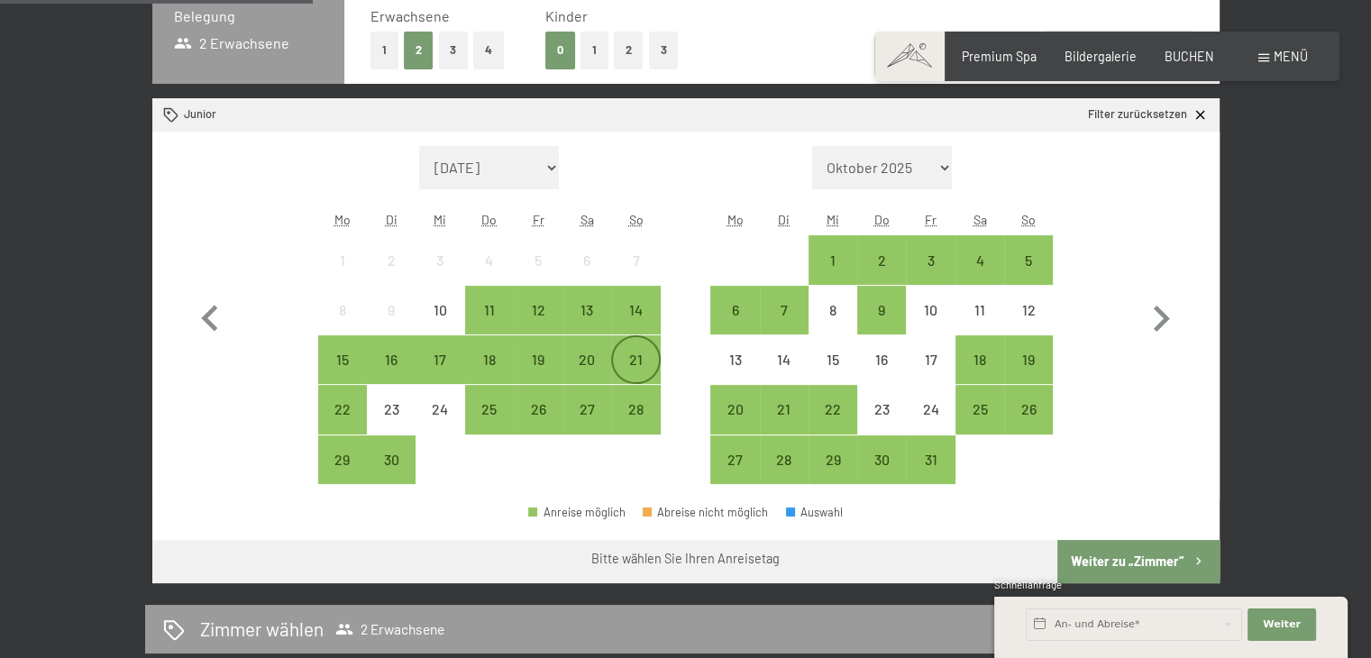
click at [627, 360] on div "21" at bounding box center [635, 374] width 45 height 45
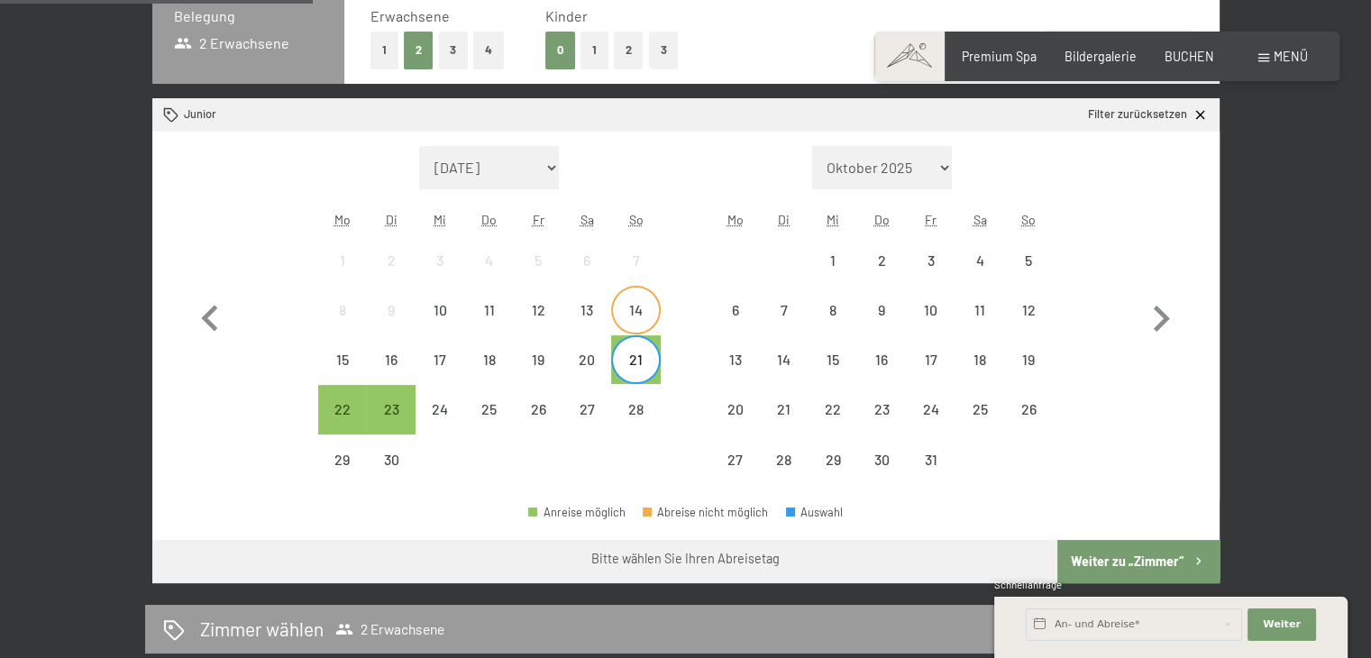
click at [657, 297] on div "14" at bounding box center [635, 310] width 49 height 49
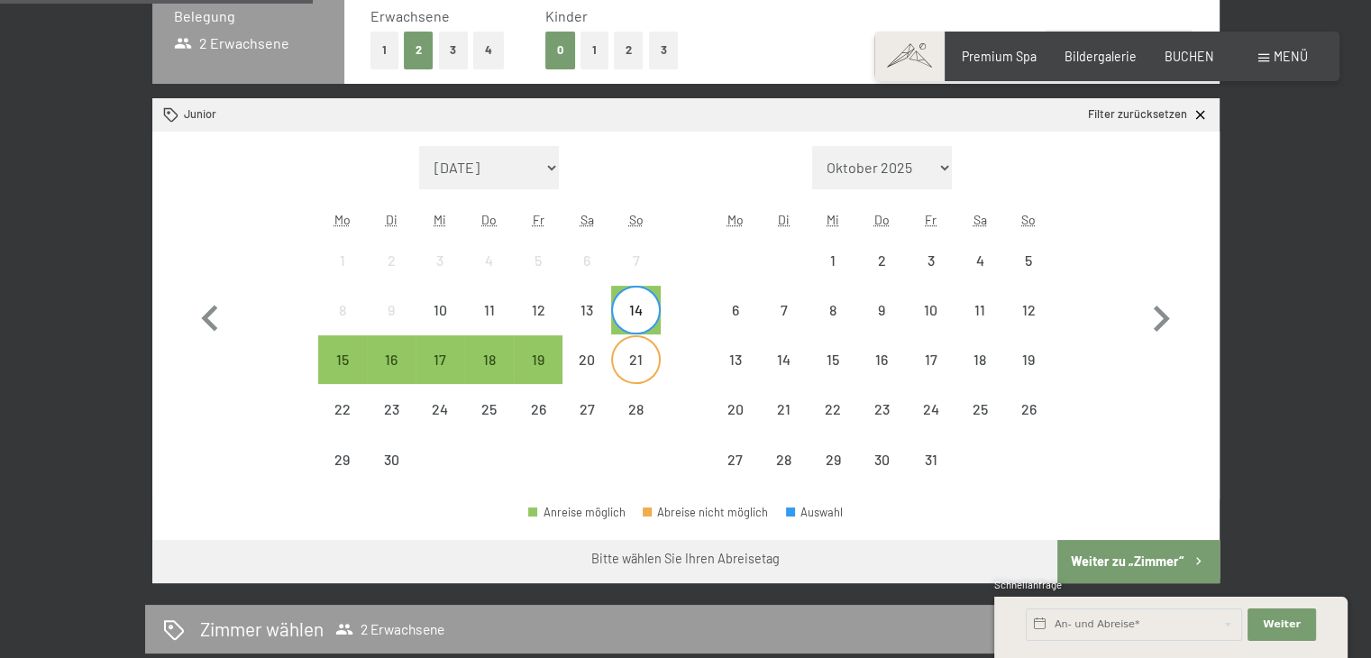
click at [636, 366] on div "21" at bounding box center [635, 374] width 45 height 45
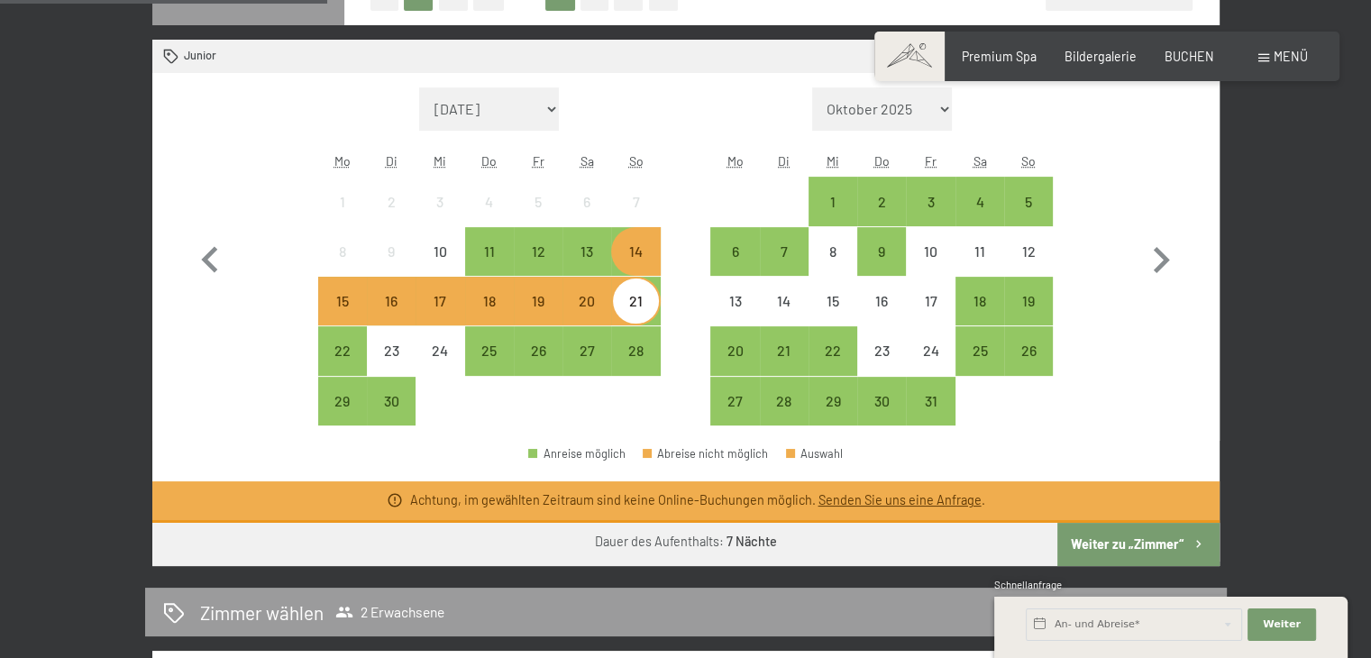
scroll to position [541, 0]
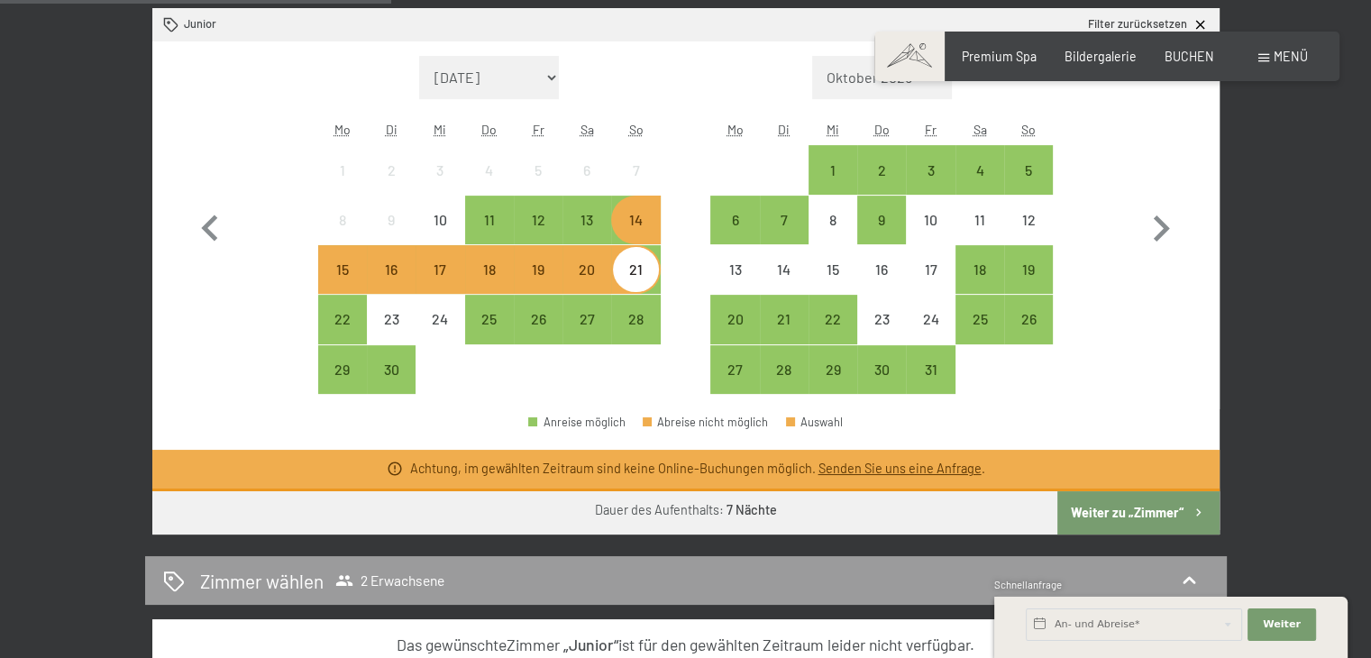
click at [1109, 511] on button "Weiter zu „Zimmer“" at bounding box center [1137, 512] width 161 height 43
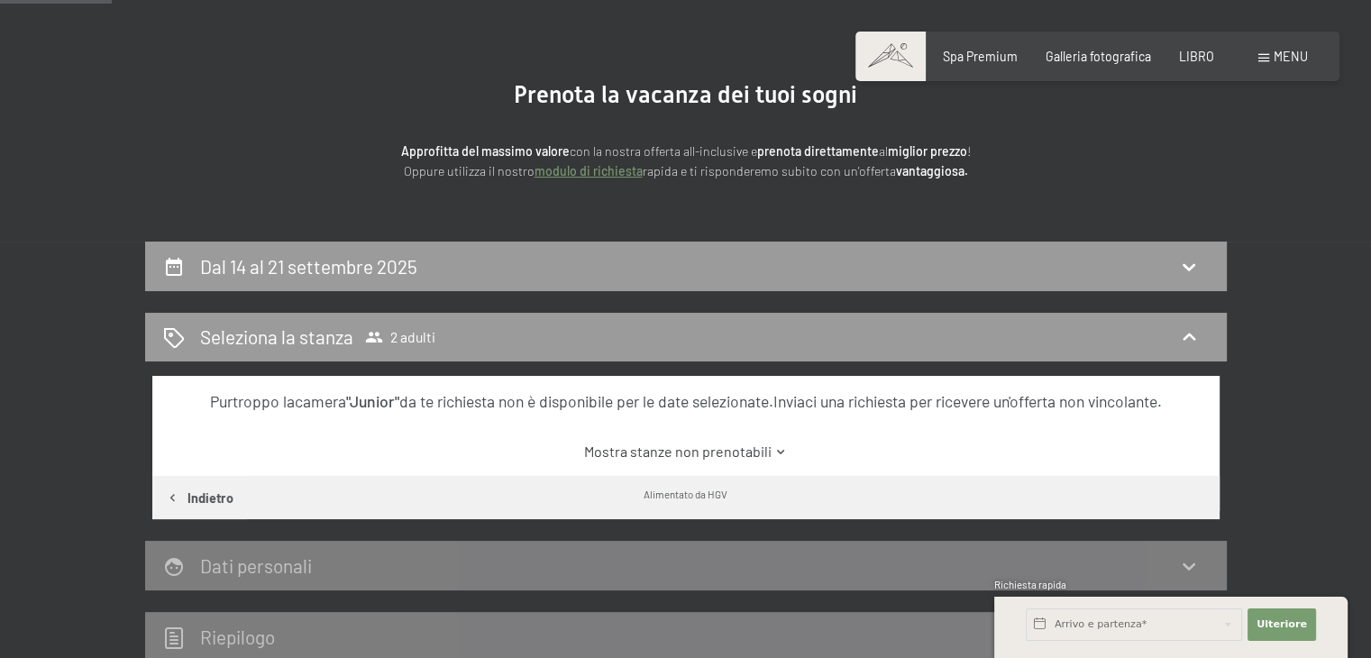
scroll to position [108, 0]
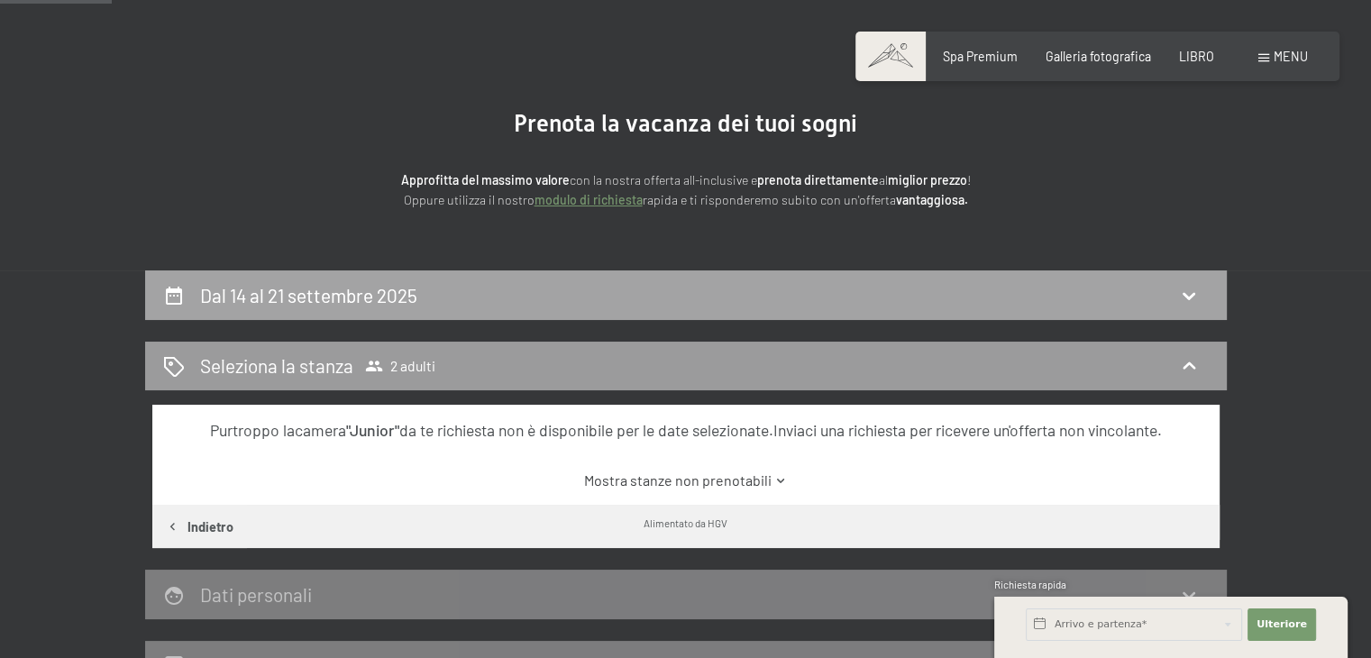
click div "Dal 14 al 21 settembre 2025"
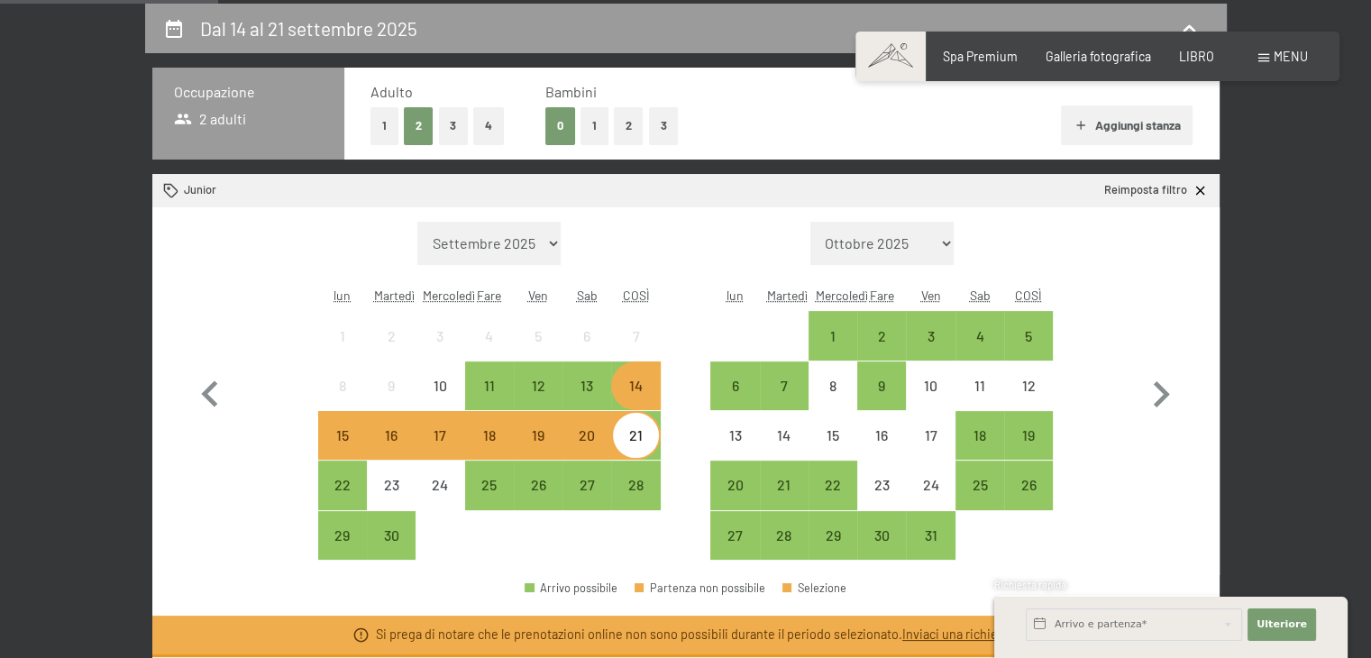
scroll to position [288, 0]
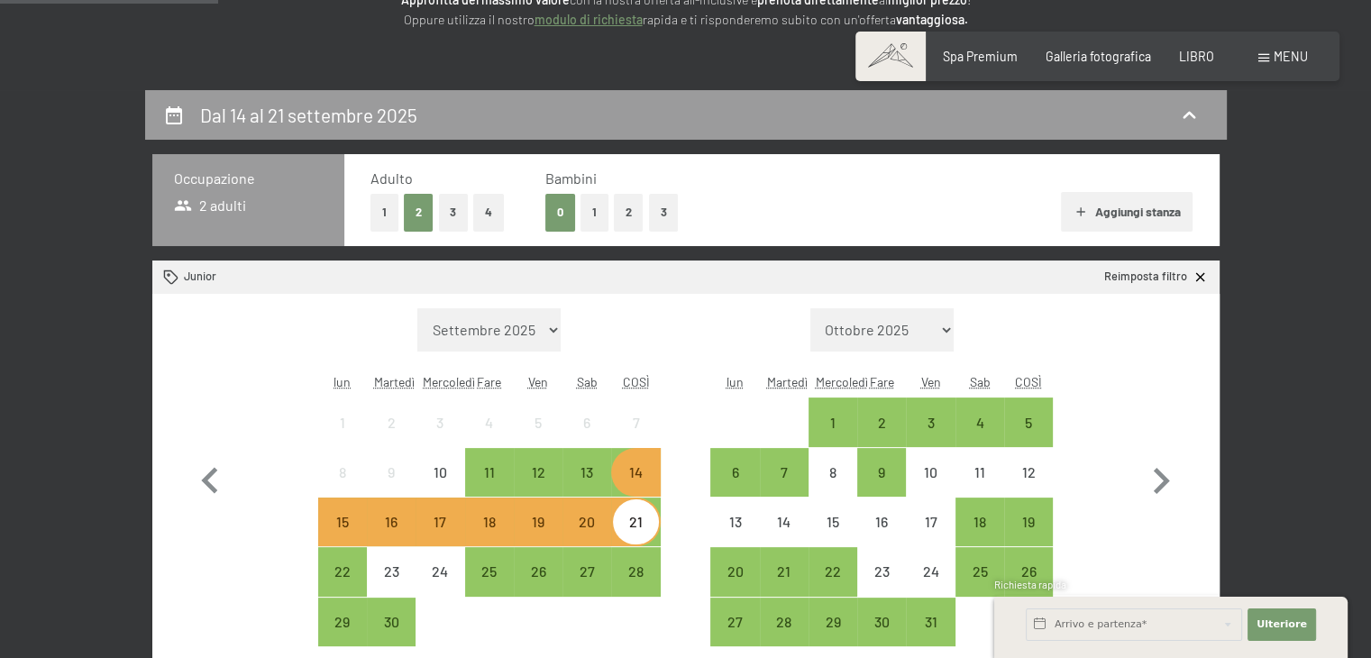
click font "Aggiungi stanza"
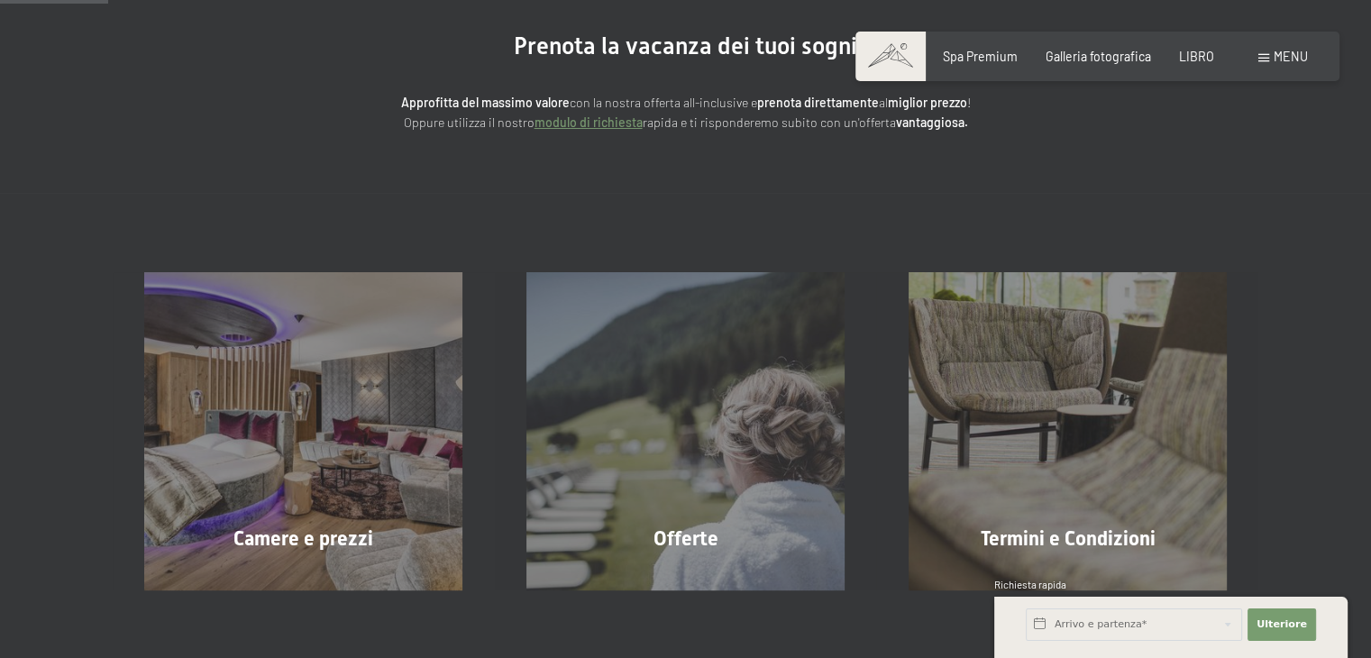
scroll to position [18, 0]
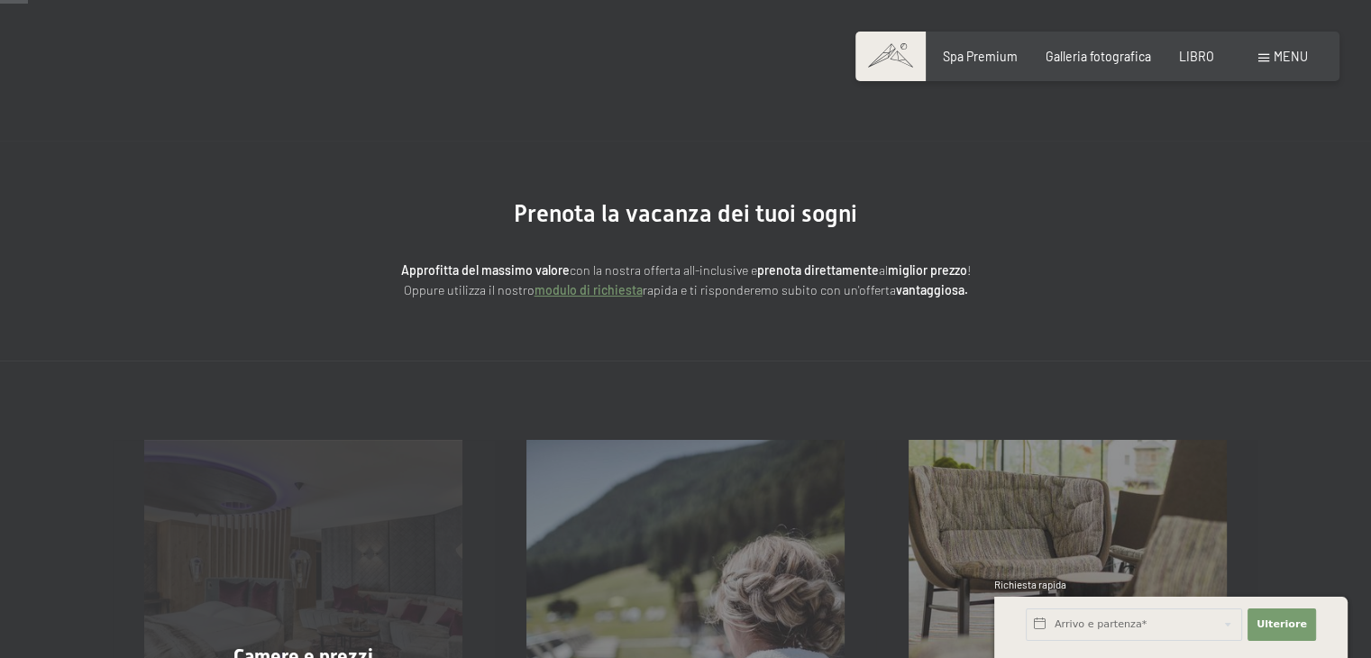
click div "Camere e prezzi Saperne di più"
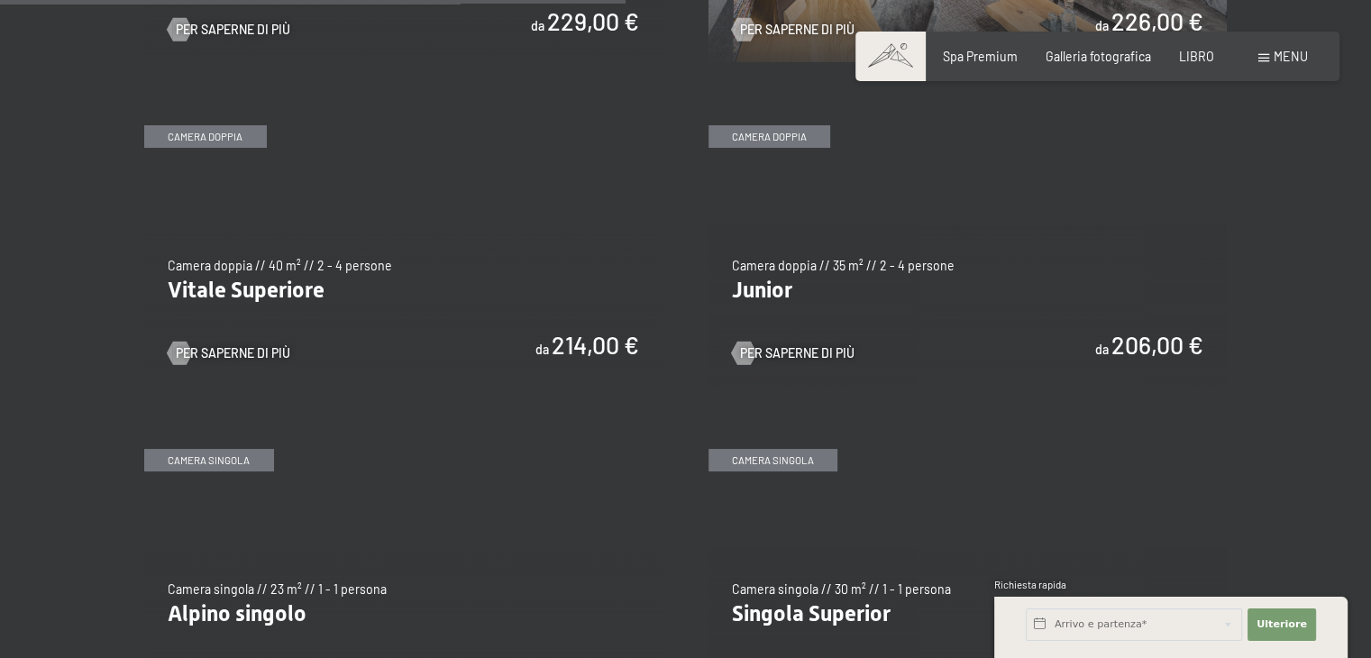
scroll to position [2253, 0]
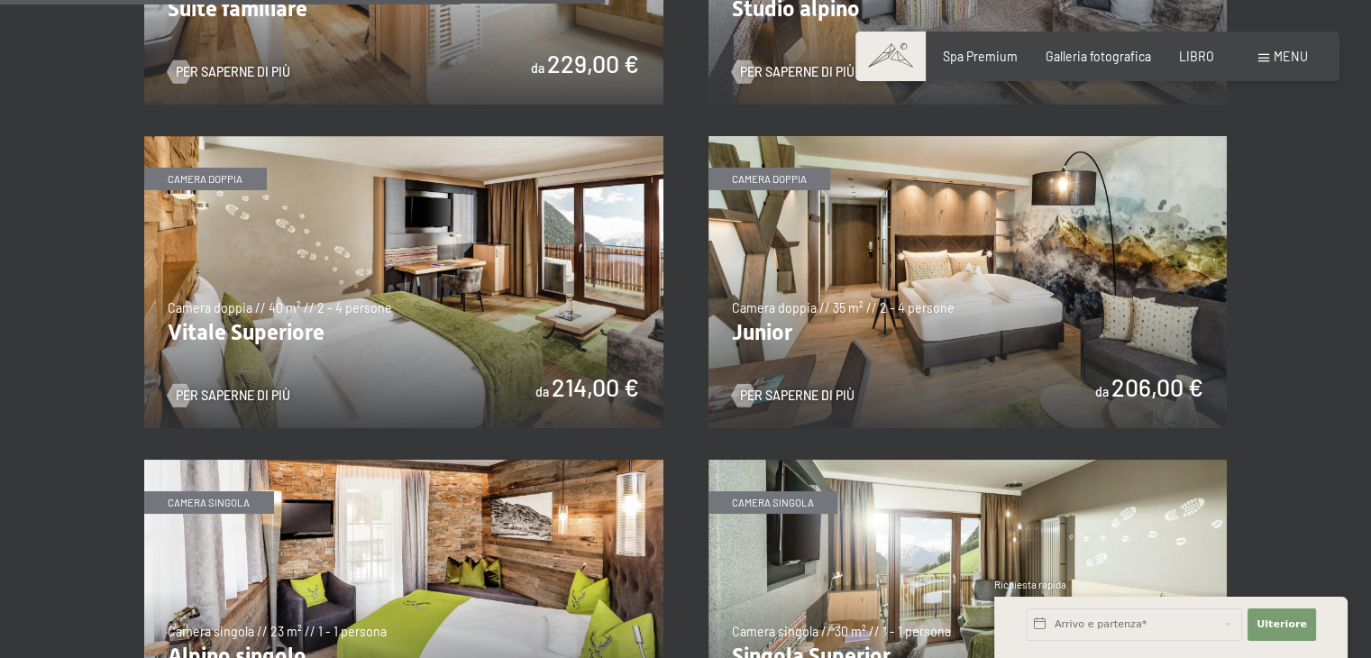
click at [504, 251] on img at bounding box center [403, 282] width 519 height 292
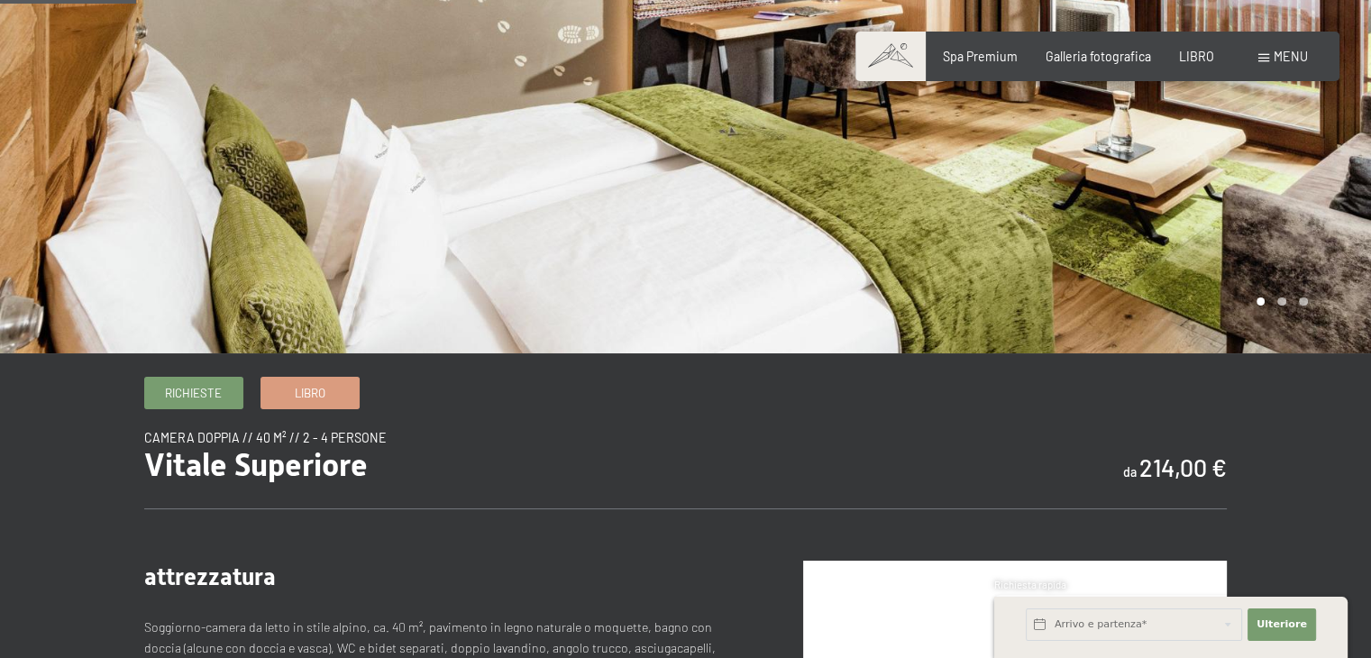
scroll to position [270, 0]
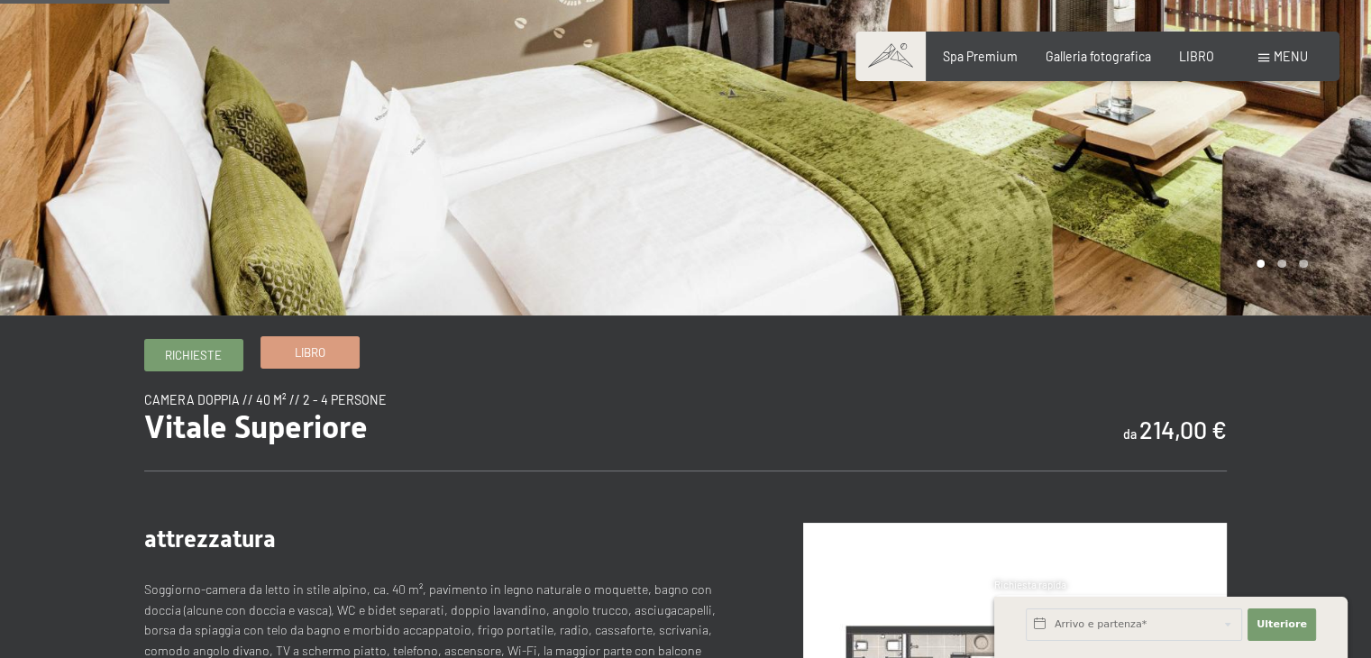
click at [270, 353] on link "Libro" at bounding box center [309, 352] width 97 height 30
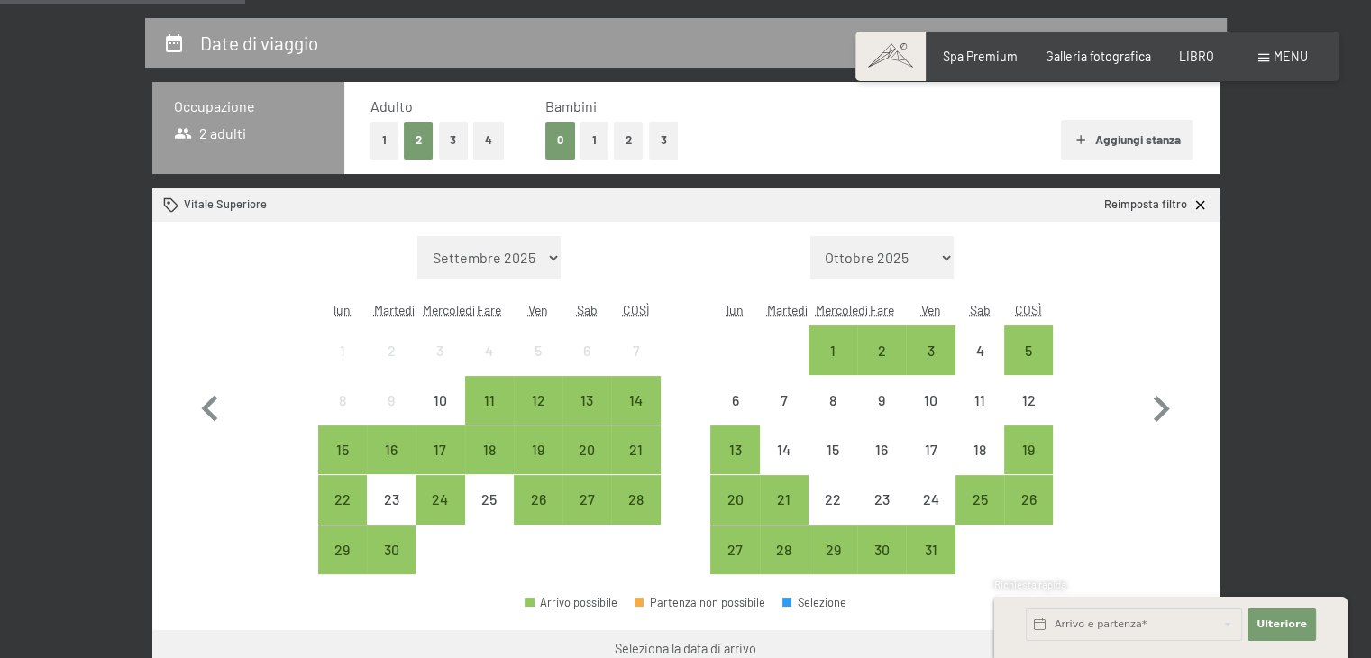
drag, startPoint x: 613, startPoint y: 410, endPoint x: 610, endPoint y: 424, distance: 13.8
click at [611, 414] on div "14" at bounding box center [635, 400] width 49 height 49
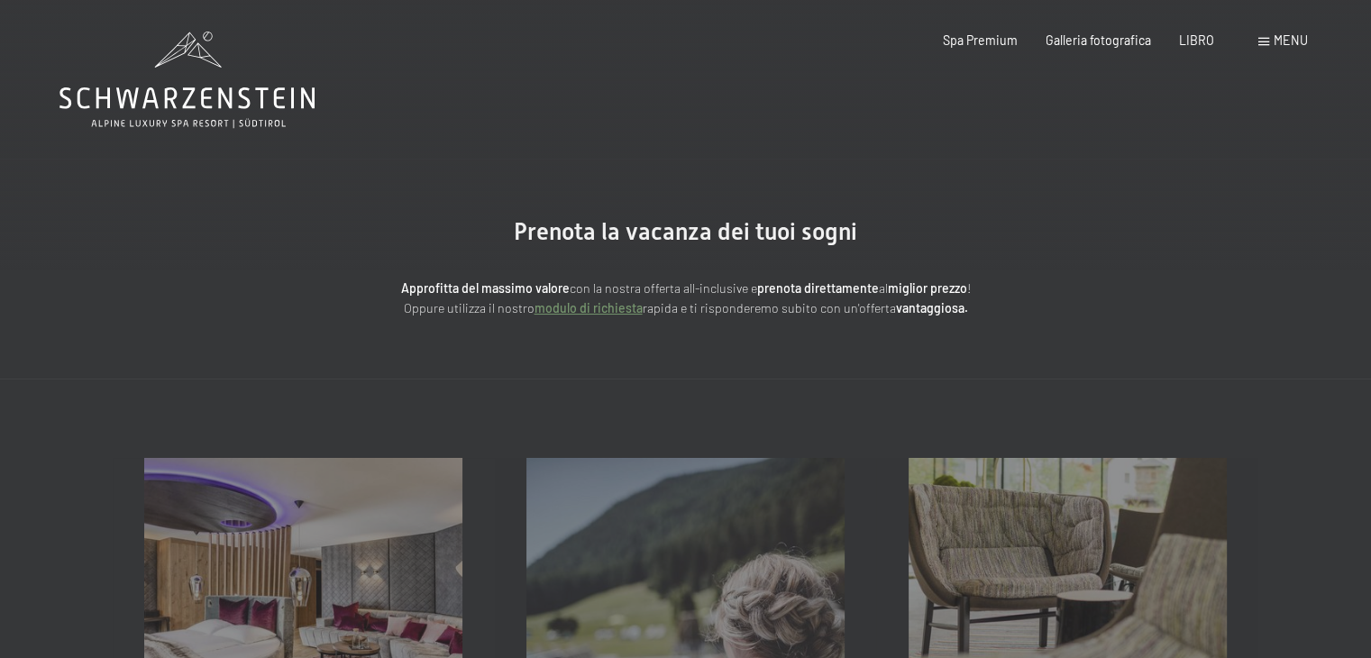
click at [1197, 50] on div "Libro Richieste Spa Premium Galleria fotografica LIBRO menu DI ESSO IT [PERSON_…" at bounding box center [1097, 41] width 420 height 18
click at [1193, 47] on div "Spa Premium Galleria fotografica LIBRO" at bounding box center [1064, 41] width 355 height 18
click at [1071, 275] on div "Approfitta del [PERSON_NAME] con la nostra offerta all-inclusive e prenota dire…" at bounding box center [685, 283] width 793 height 72
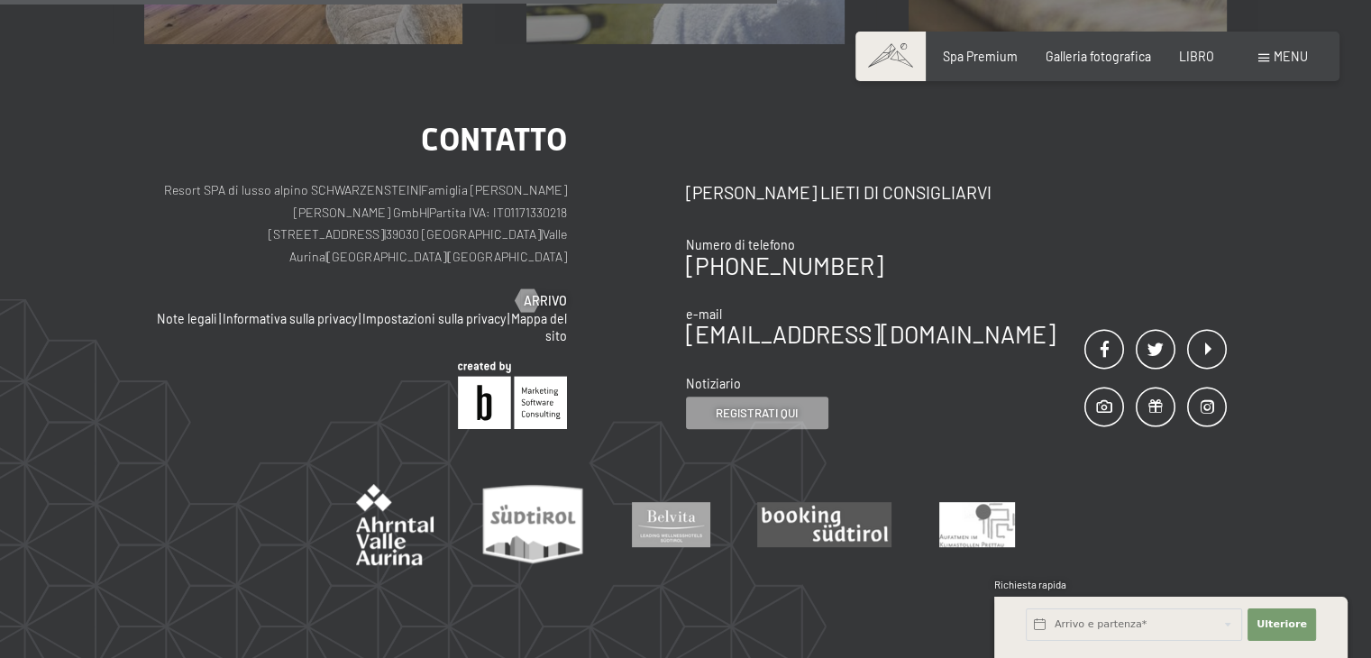
scroll to position [883, 0]
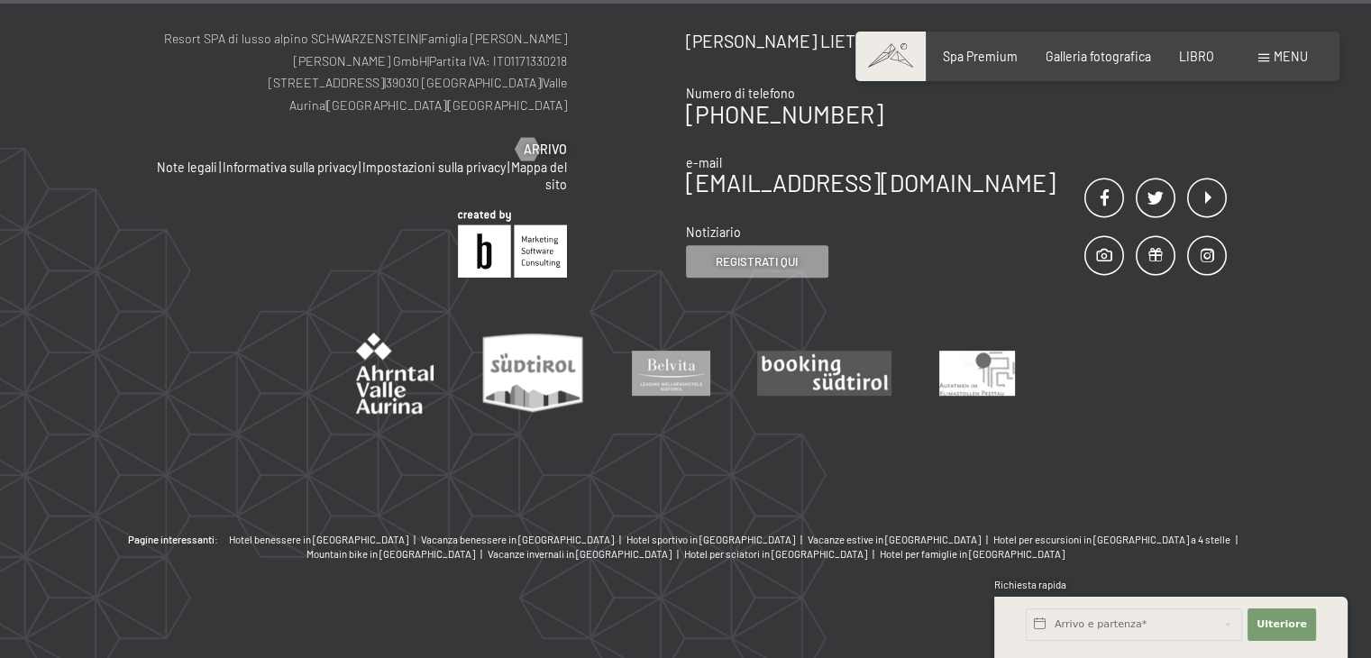
click at [1245, 270] on div "contatto Resort SPA di lusso alpino SCHWARZENSTEIN | Famiglia Zimmerhofer [PERS…" at bounding box center [685, 213] width 1371 height 640
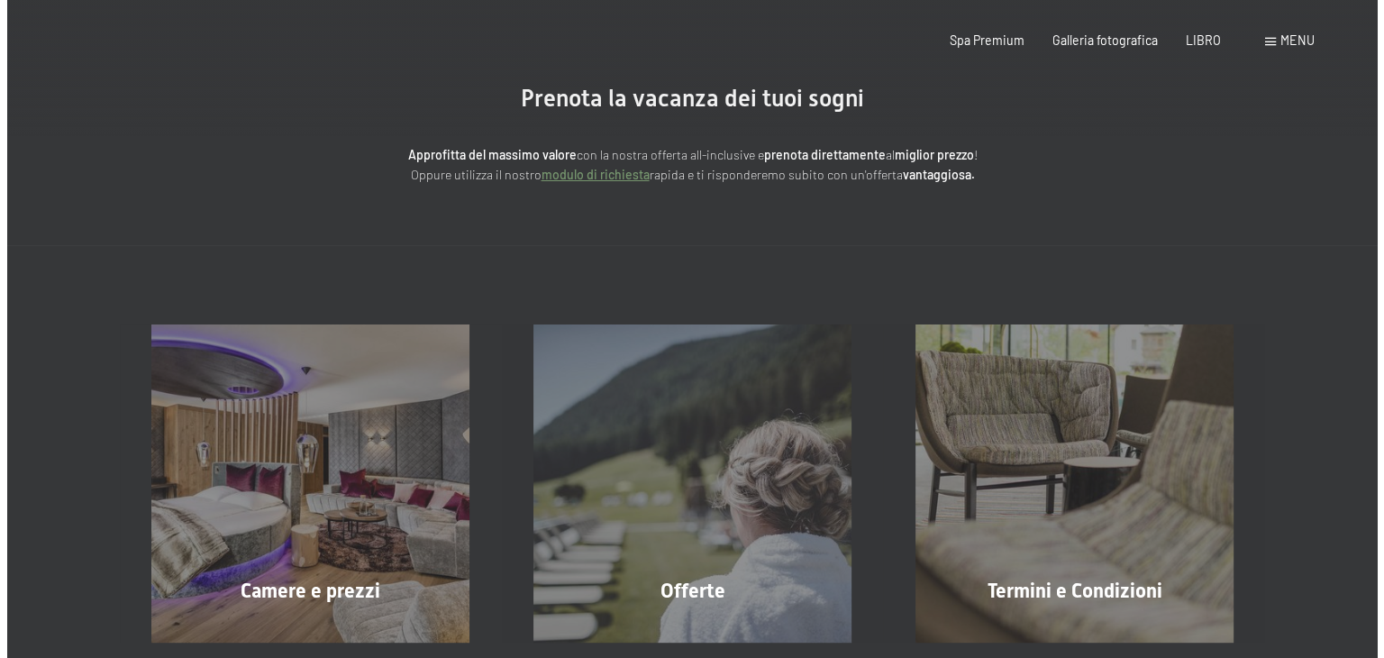
scroll to position [0, 0]
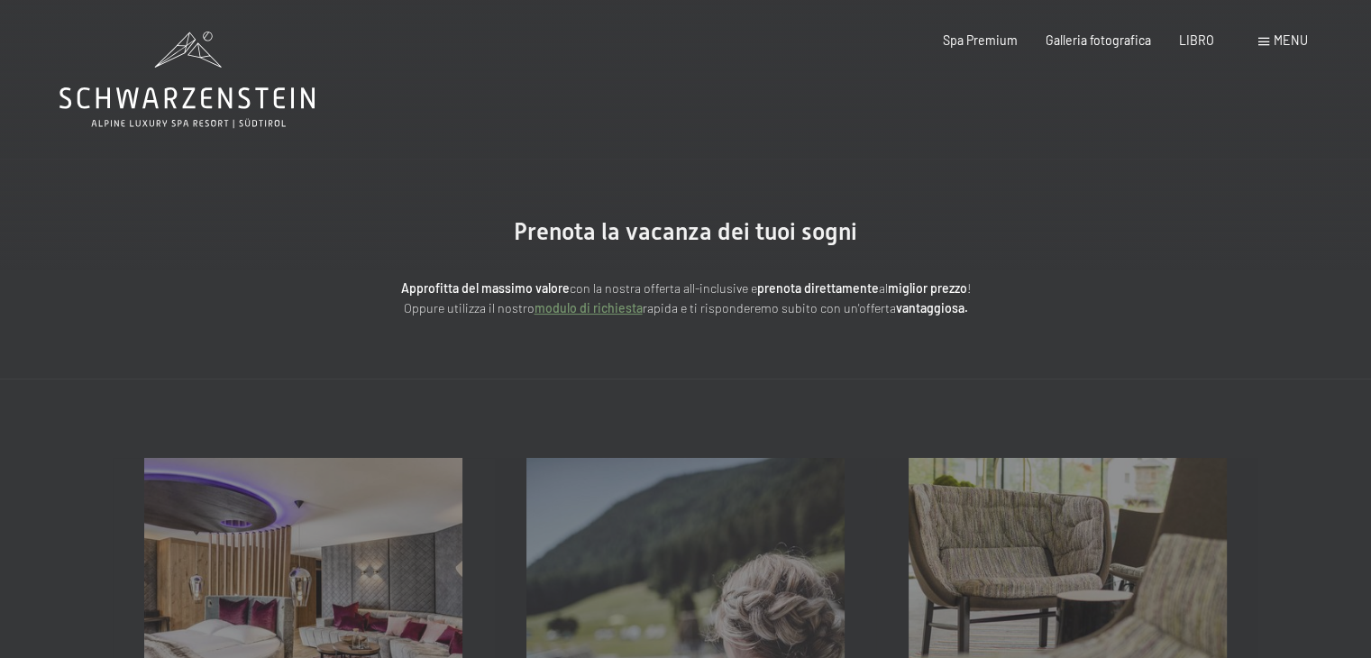
click at [1300, 37] on font "menu" at bounding box center [1290, 39] width 34 height 15
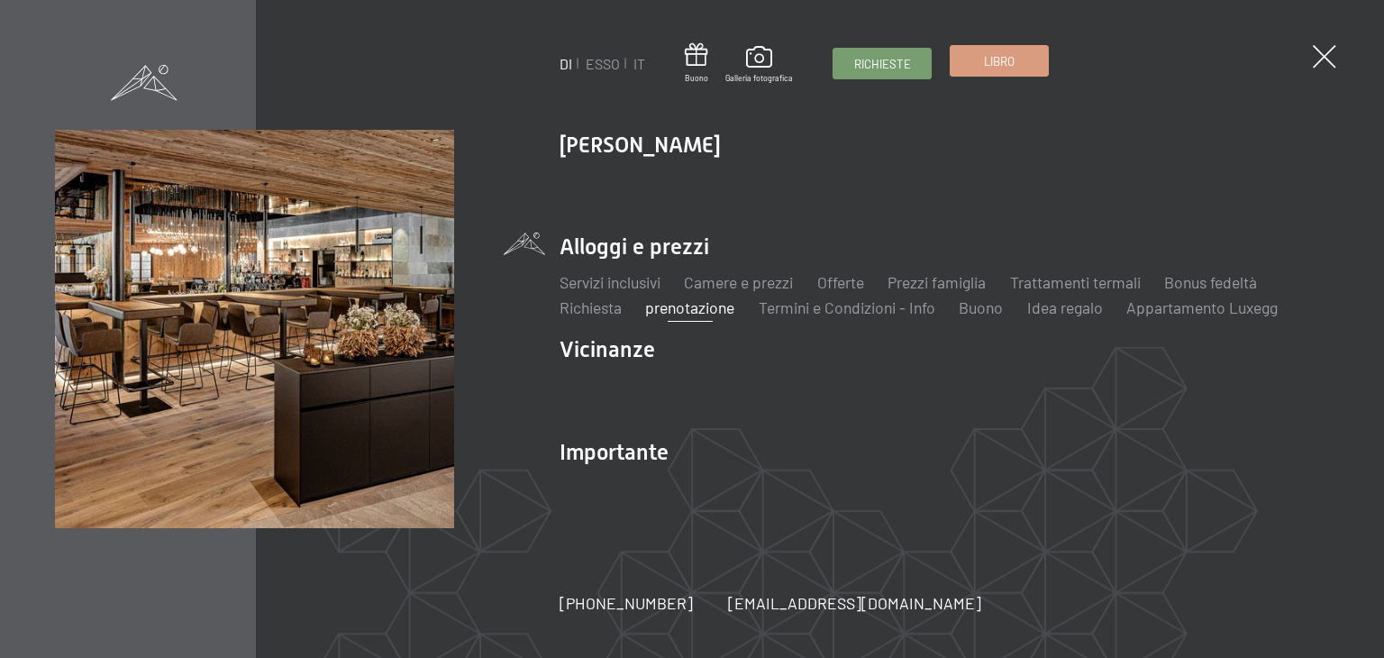
click at [984, 68] on span "Libro" at bounding box center [999, 61] width 31 height 16
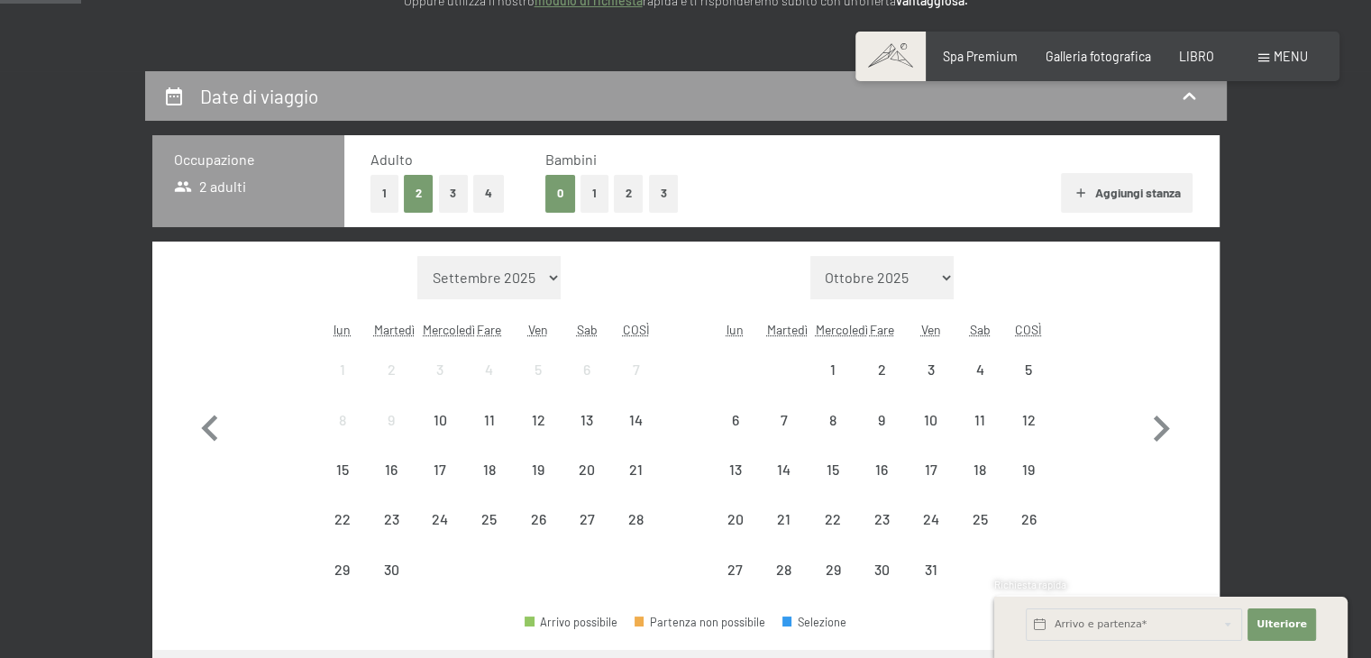
scroll to position [360, 0]
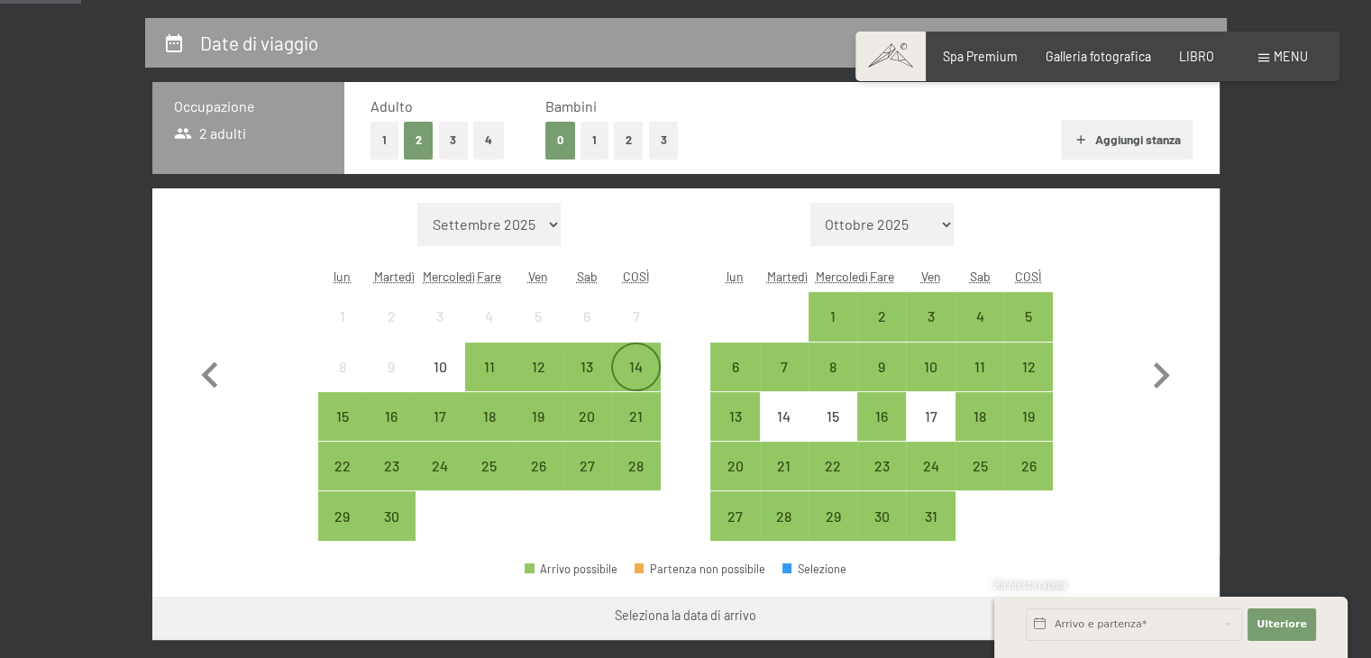
click at [634, 369] on font "14" at bounding box center [636, 366] width 14 height 17
